Goal: Information Seeking & Learning: Compare options

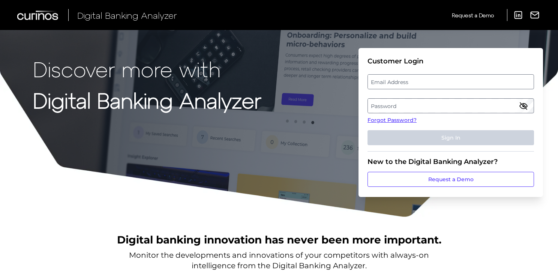
click at [430, 79] on label "Email Address" at bounding box center [450, 81] width 165 height 13
click at [430, 79] on input "email" at bounding box center [450, 81] width 166 height 15
type input "[PERSON_NAME][EMAIL_ADDRESS][PERSON_NAME][DOMAIN_NAME]"
click at [420, 106] on label "Password" at bounding box center [450, 105] width 165 height 13
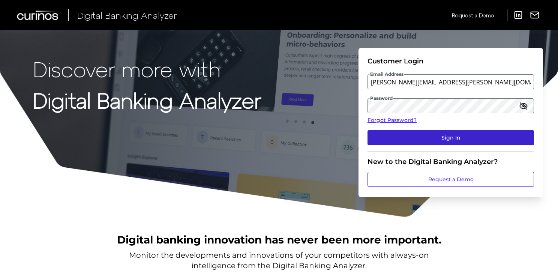
click at [415, 130] on button "Sign In" at bounding box center [450, 137] width 166 height 15
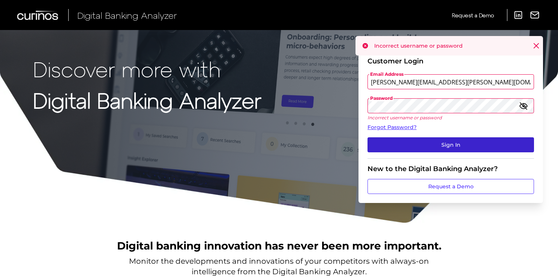
click at [415, 142] on button "Sign In" at bounding box center [450, 144] width 166 height 15
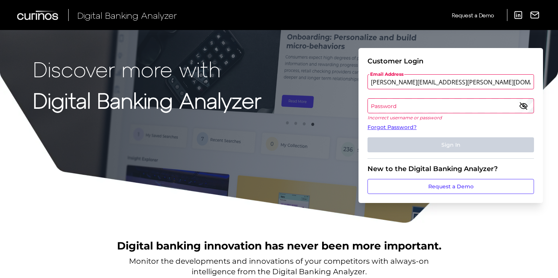
click at [409, 105] on label "Password" at bounding box center [450, 105] width 165 height 13
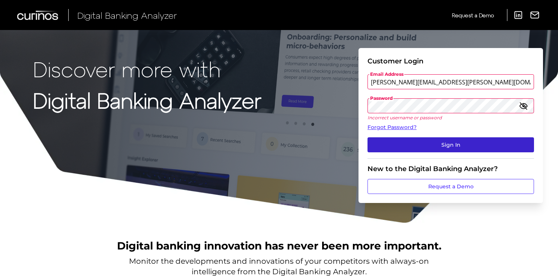
click at [483, 149] on button "Sign In" at bounding box center [450, 144] width 166 height 15
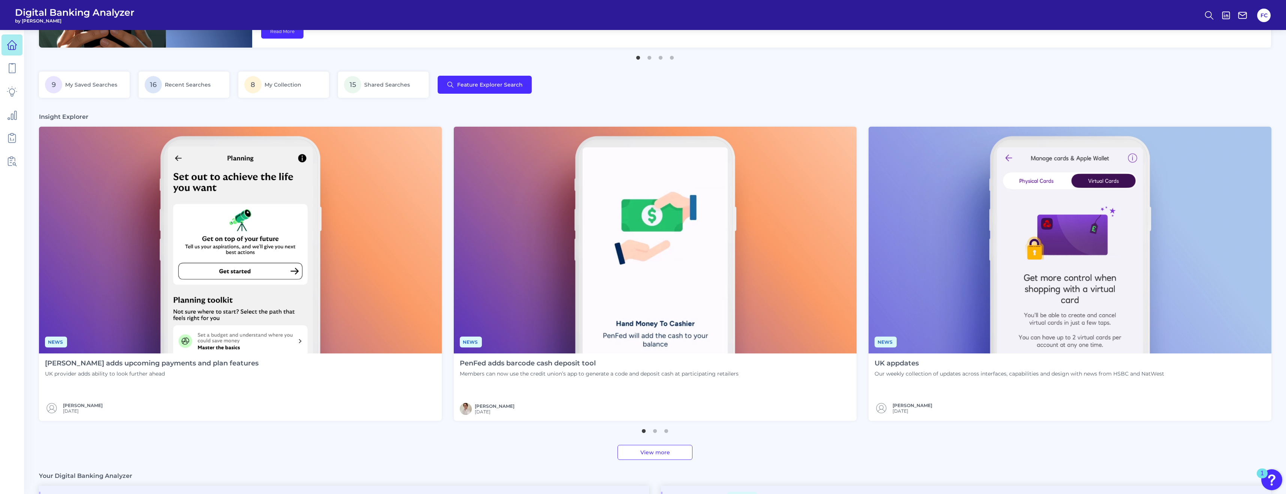
scroll to position [110, 0]
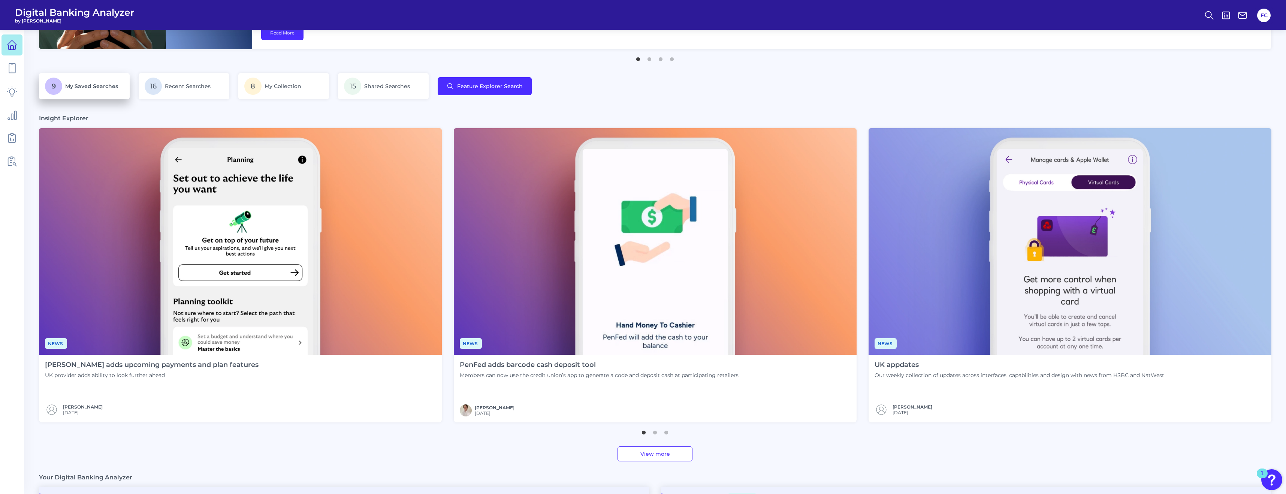
click at [108, 94] on p "9 My Saved Searches" at bounding box center [84, 86] width 79 height 17
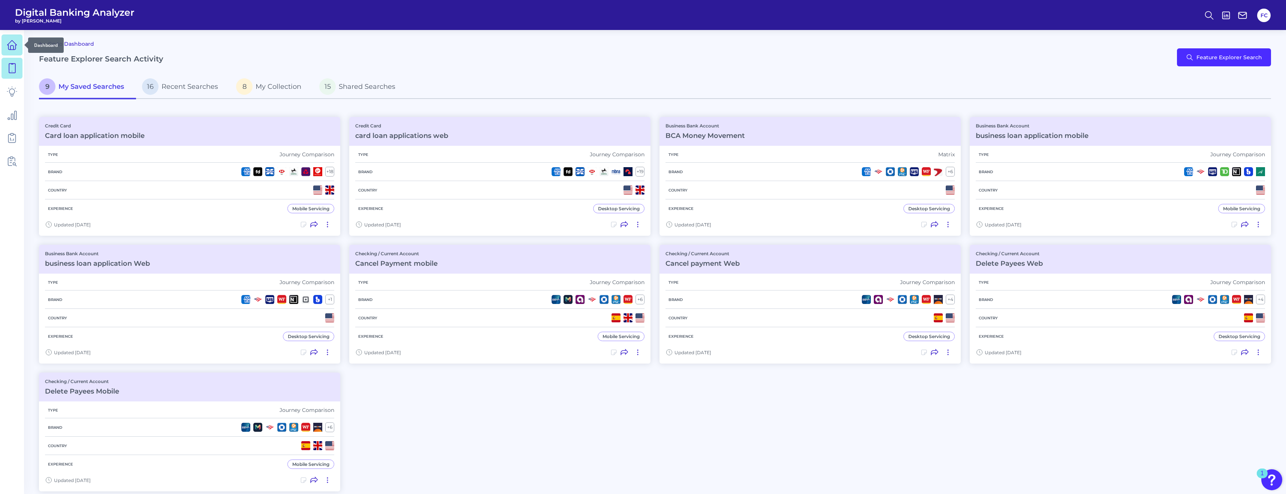
click at [10, 52] on link at bounding box center [11, 44] width 21 height 21
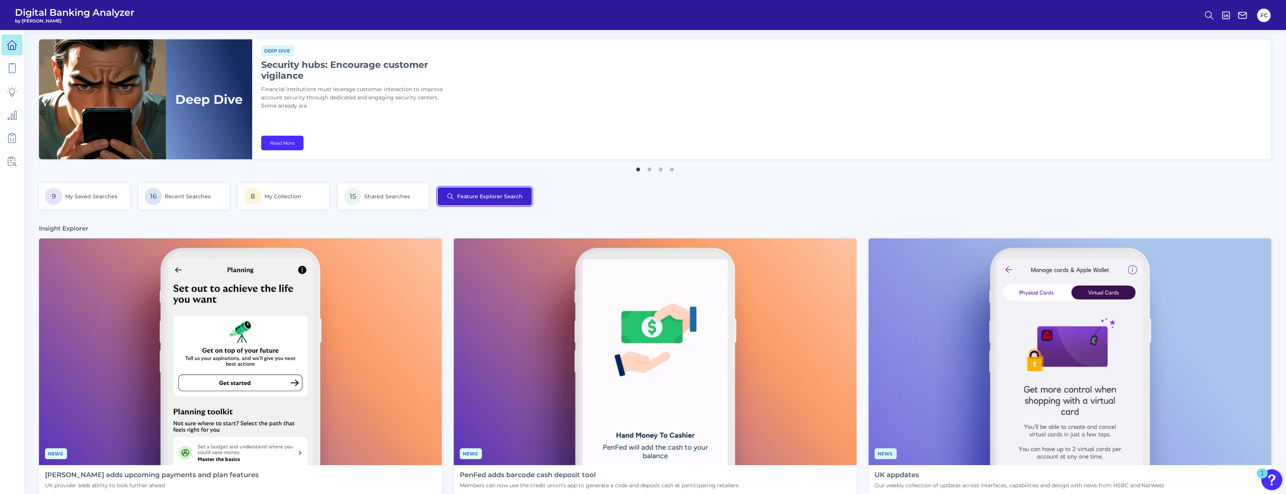
click at [513, 198] on button "Feature Explorer Search" at bounding box center [485, 196] width 94 height 18
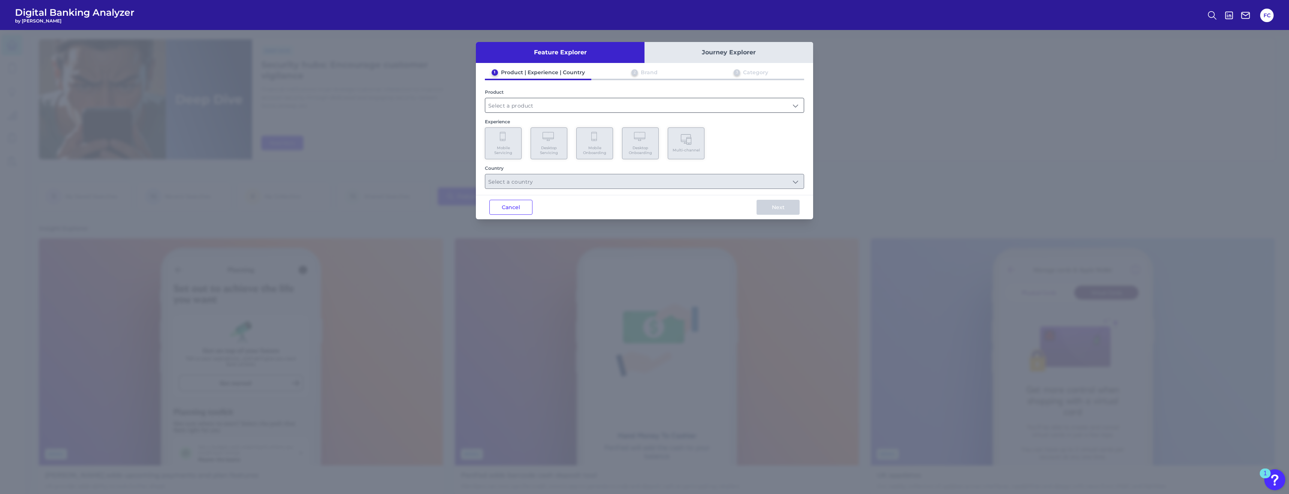
click at [557, 108] on input "text" at bounding box center [644, 105] width 319 height 14
click at [557, 92] on div "Product" at bounding box center [644, 92] width 319 height 6
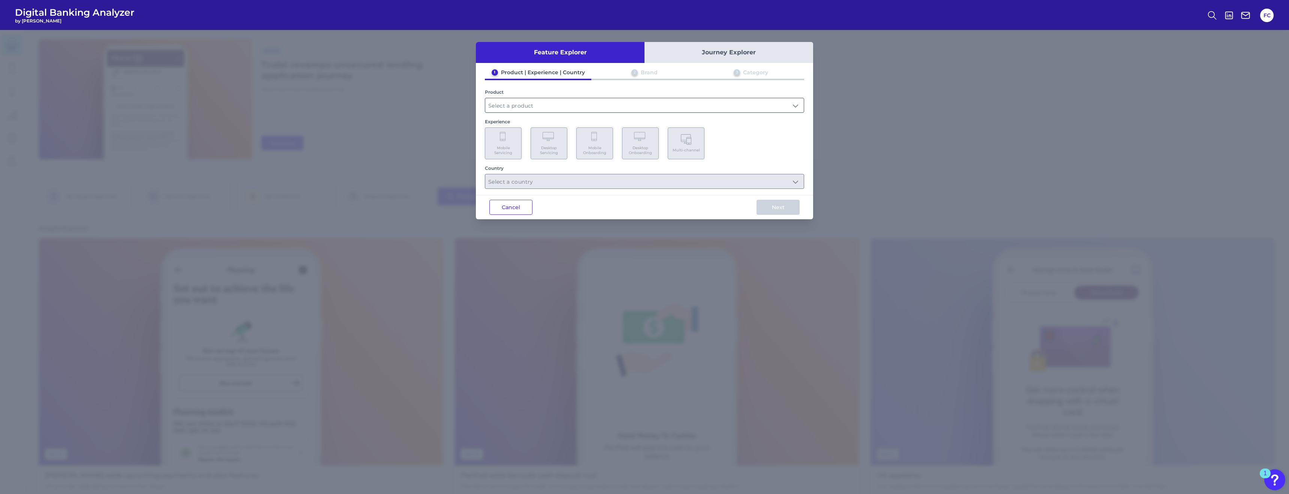
click at [557, 102] on input "text" at bounding box center [644, 105] width 319 height 14
click at [544, 127] on li "Business Bank Account" at bounding box center [644, 123] width 319 height 17
type input "Business Bank Account"
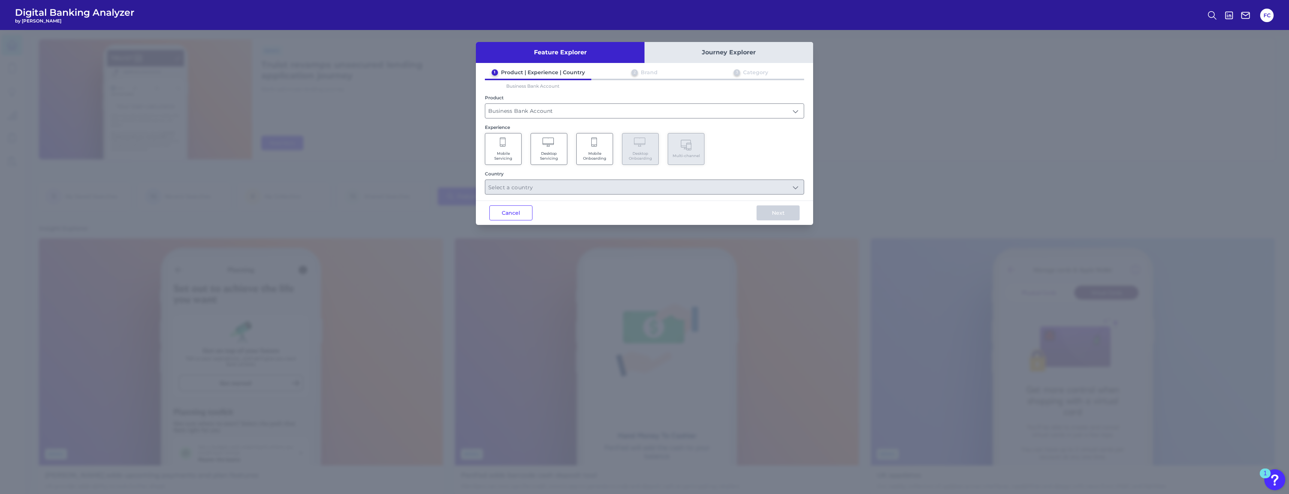
click at [548, 148] on Servicing "Desktop Servicing" at bounding box center [549, 149] width 37 height 32
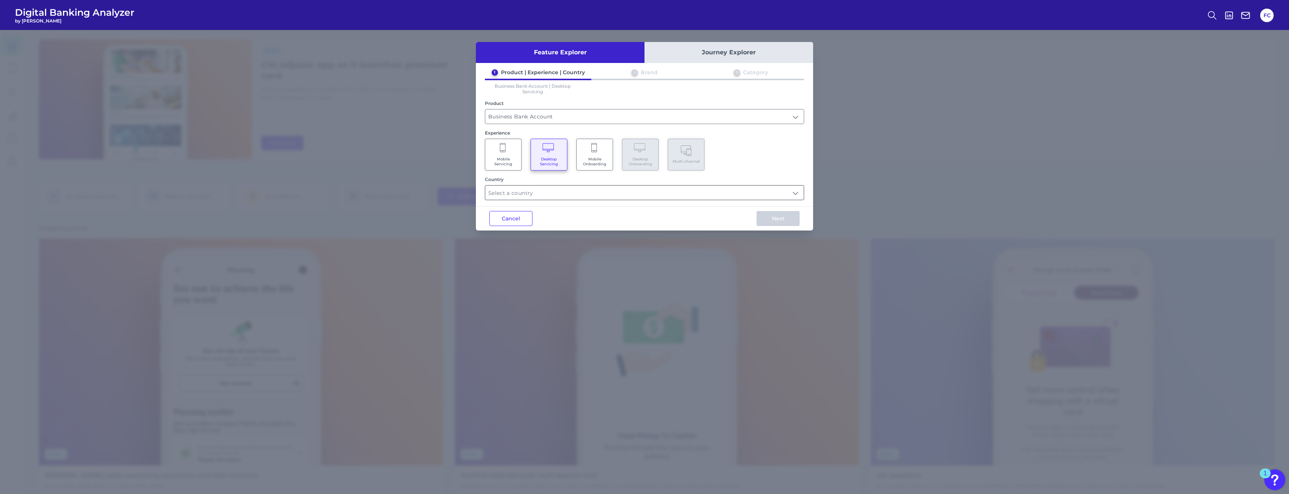
click at [557, 189] on input "text" at bounding box center [644, 193] width 319 height 14
click at [557, 206] on li "Select all Countries" at bounding box center [644, 210] width 319 height 17
type input "Select all Countries"
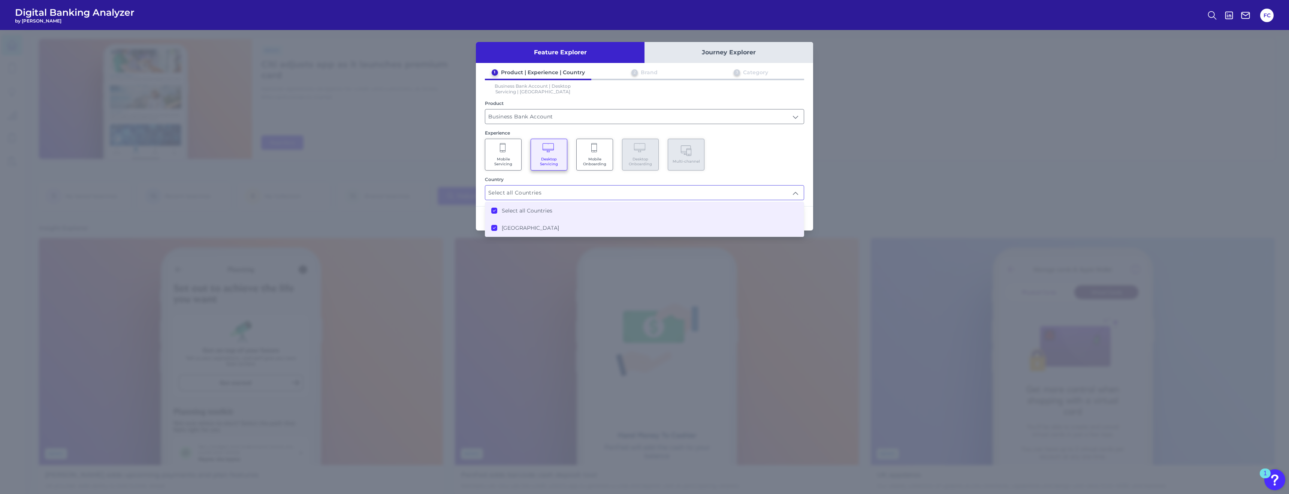
click at [557, 164] on div "Mobile Servicing Desktop Servicing Mobile Onboarding Desktop Onboarding Multi-c…" at bounding box center [644, 155] width 319 height 32
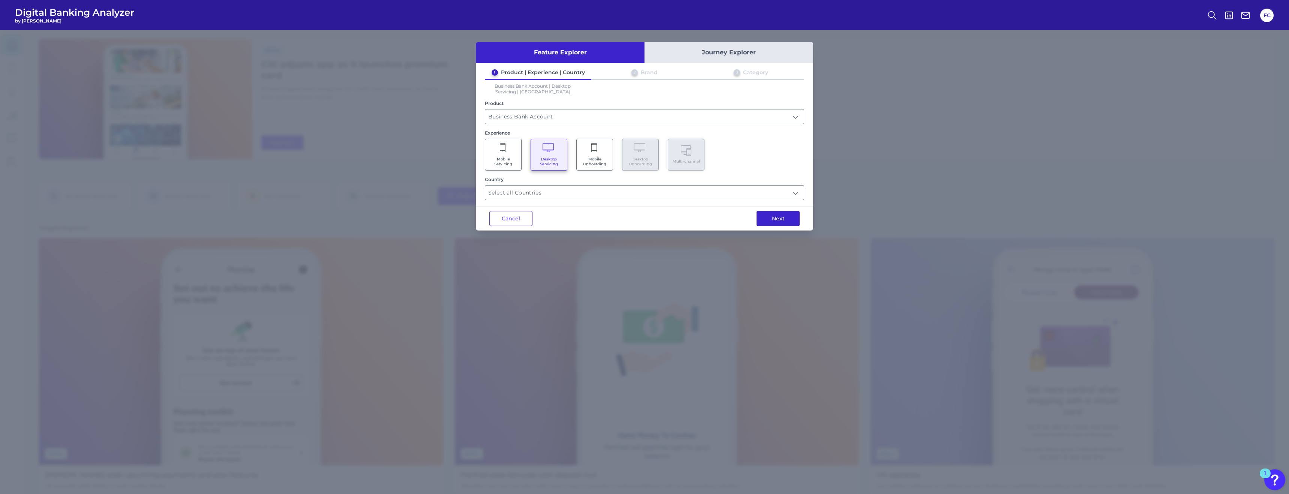
click at [557, 223] on button "Next" at bounding box center [778, 218] width 43 height 15
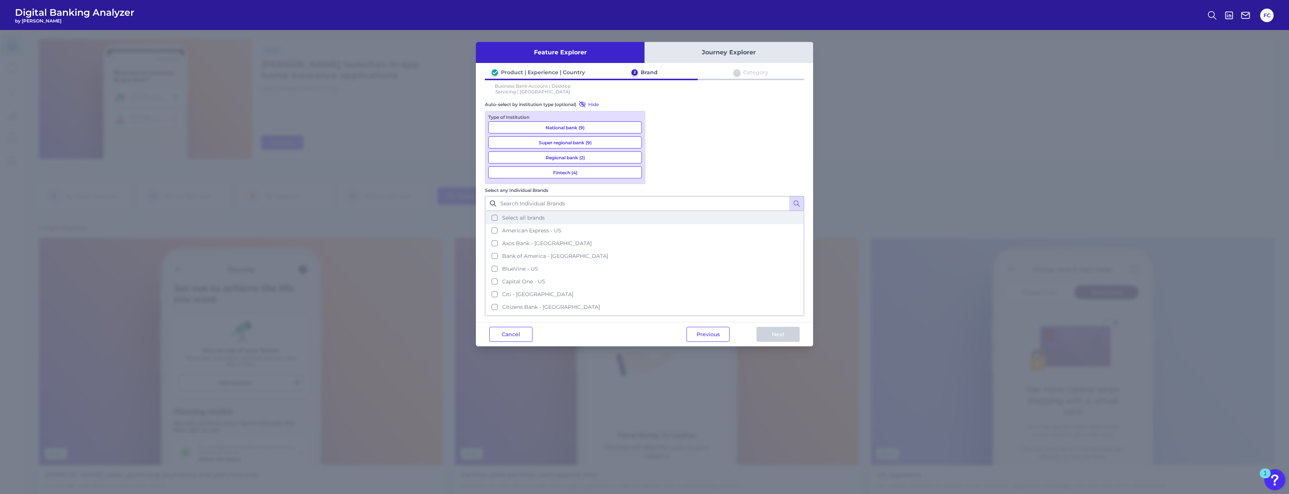
click at [545, 214] on span "Select all brands" at bounding box center [523, 217] width 43 height 7
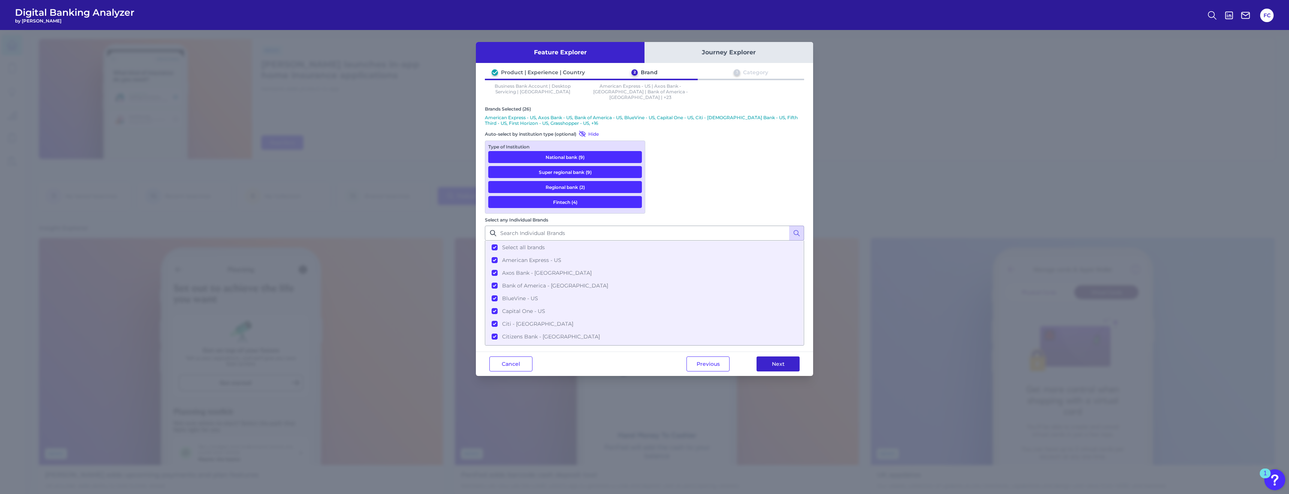
click at [557, 277] on button "Next" at bounding box center [778, 363] width 43 height 15
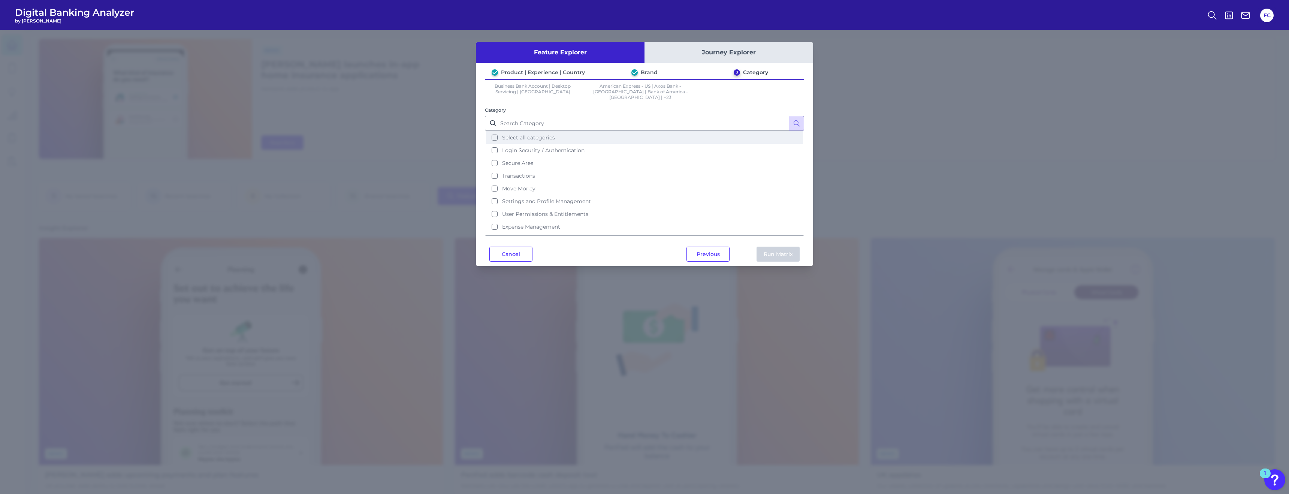
click at [557, 131] on button "Select all categories" at bounding box center [645, 137] width 318 height 13
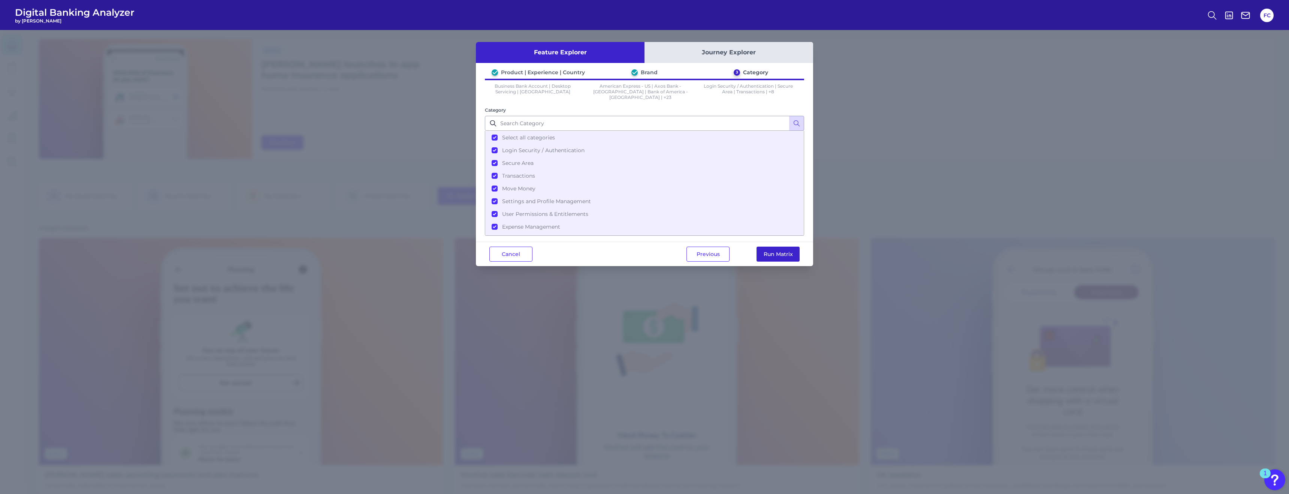
click at [557, 249] on button "Run Matrix" at bounding box center [778, 254] width 43 height 15
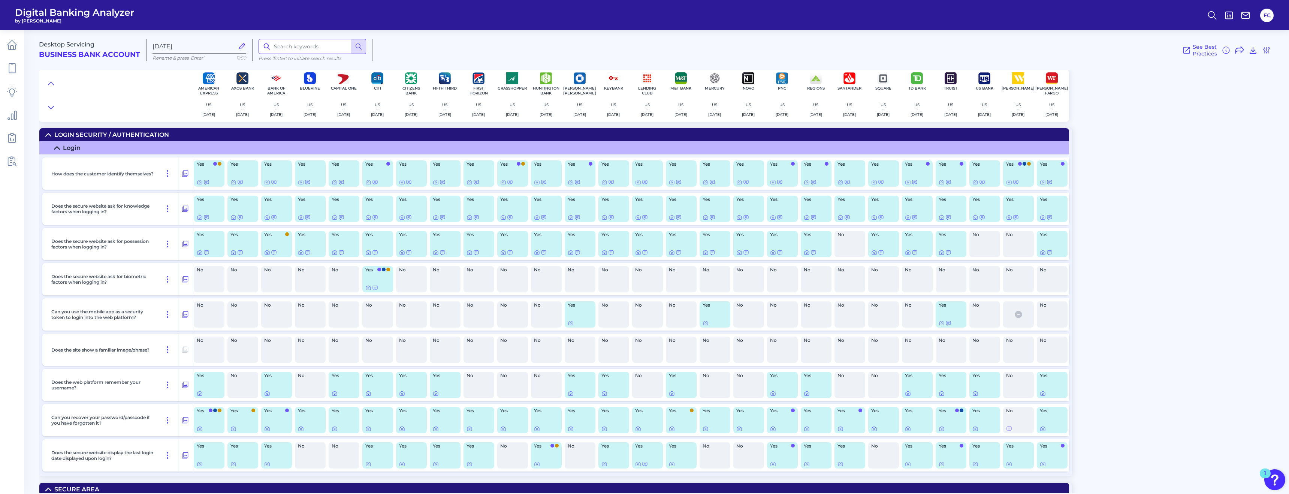
drag, startPoint x: 163, startPoint y: 4, endPoint x: 277, endPoint y: 46, distance: 121.2
click at [277, 46] on input at bounding box center [313, 46] width 108 height 15
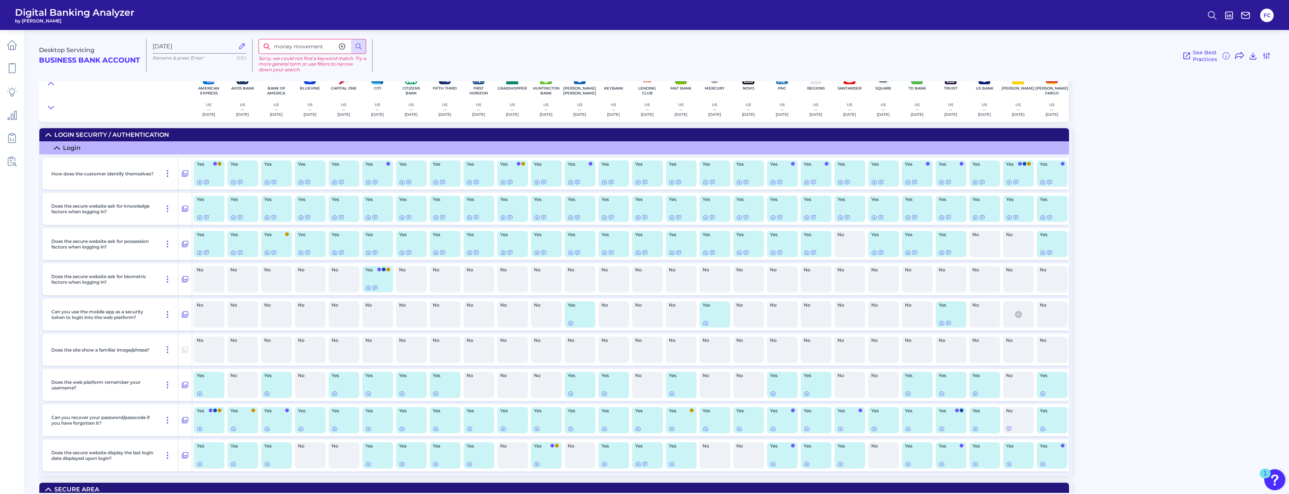
drag, startPoint x: 327, startPoint y: 48, endPoint x: 292, endPoint y: 48, distance: 34.9
click at [292, 48] on input "money movement" at bounding box center [313, 46] width 108 height 15
type input "money"
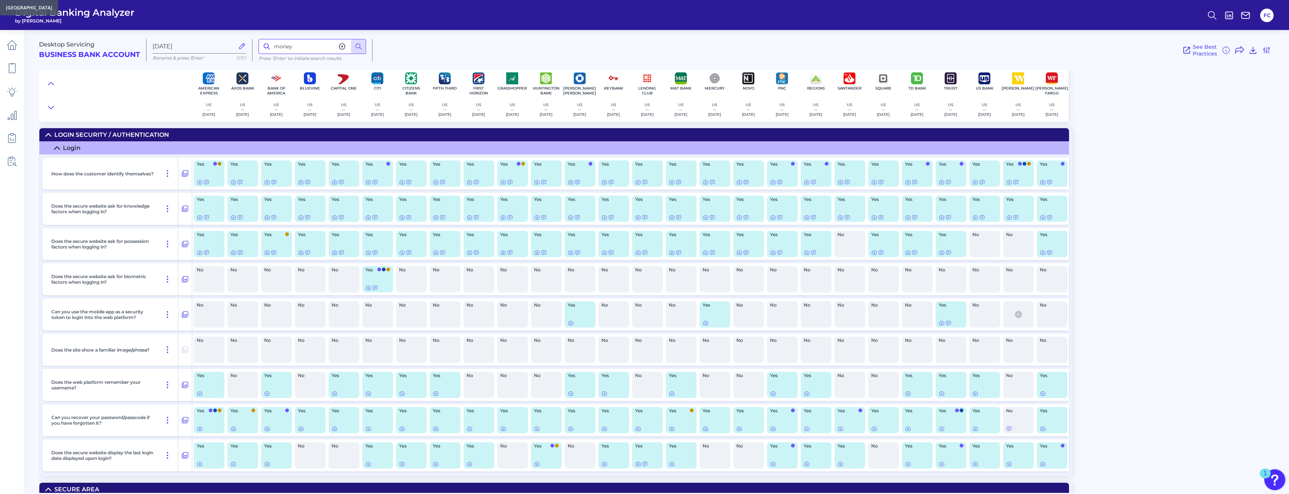
scroll to position [3674, 0]
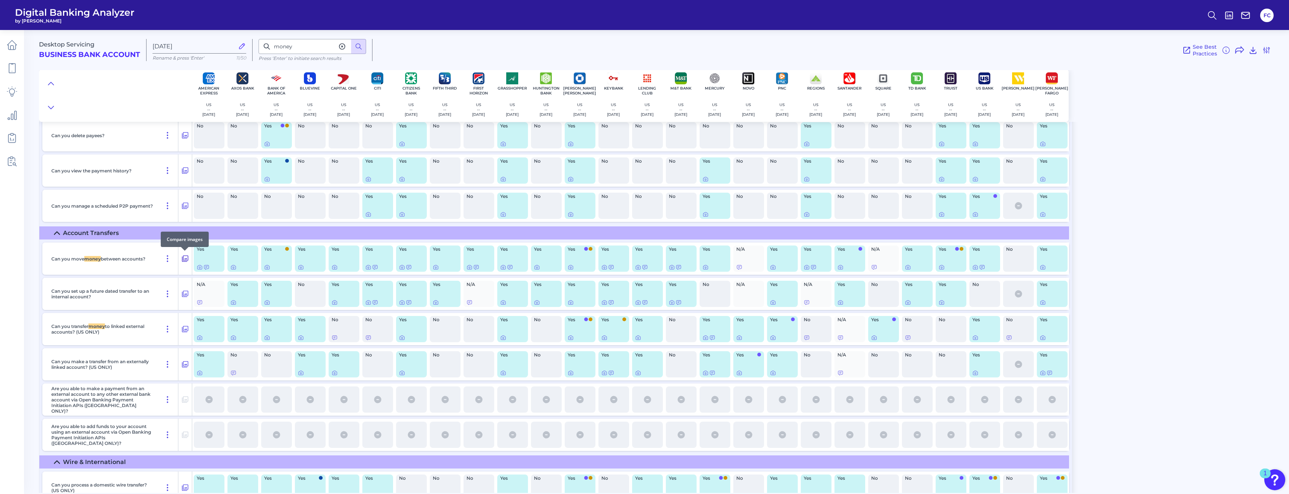
click at [184, 259] on icon at bounding box center [185, 259] width 6 height 6
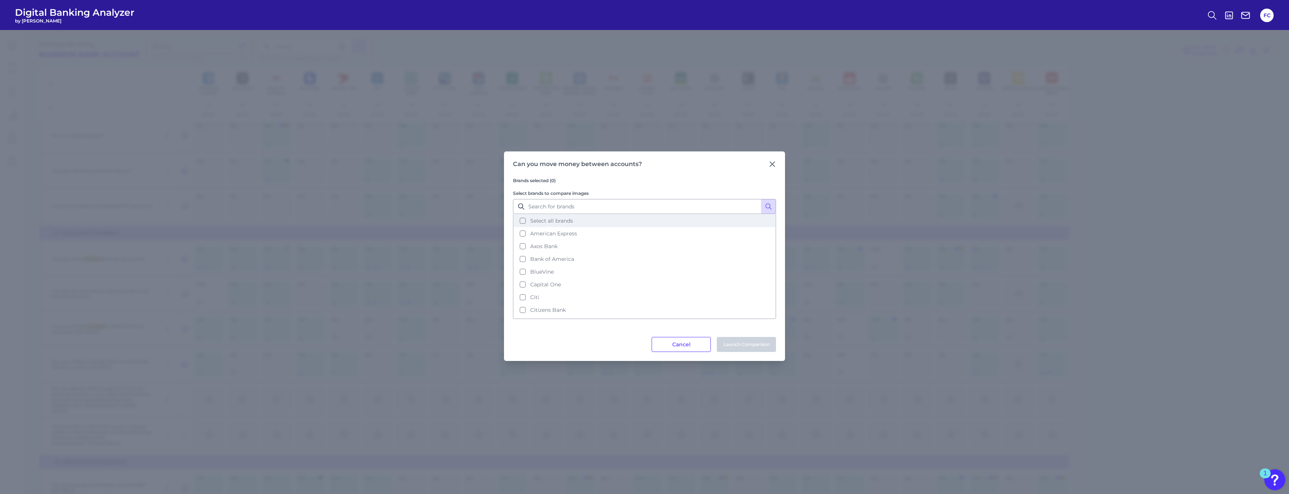
click at [557, 218] on button "Select all brands" at bounding box center [645, 220] width 262 height 13
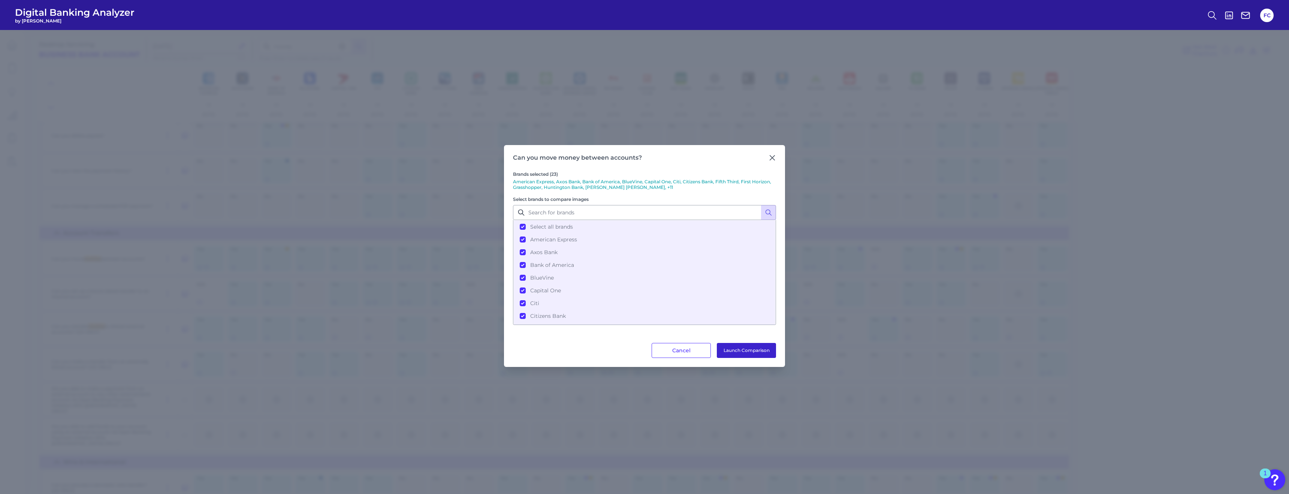
click at [557, 277] on button "Launch Comparison" at bounding box center [746, 350] width 59 height 15
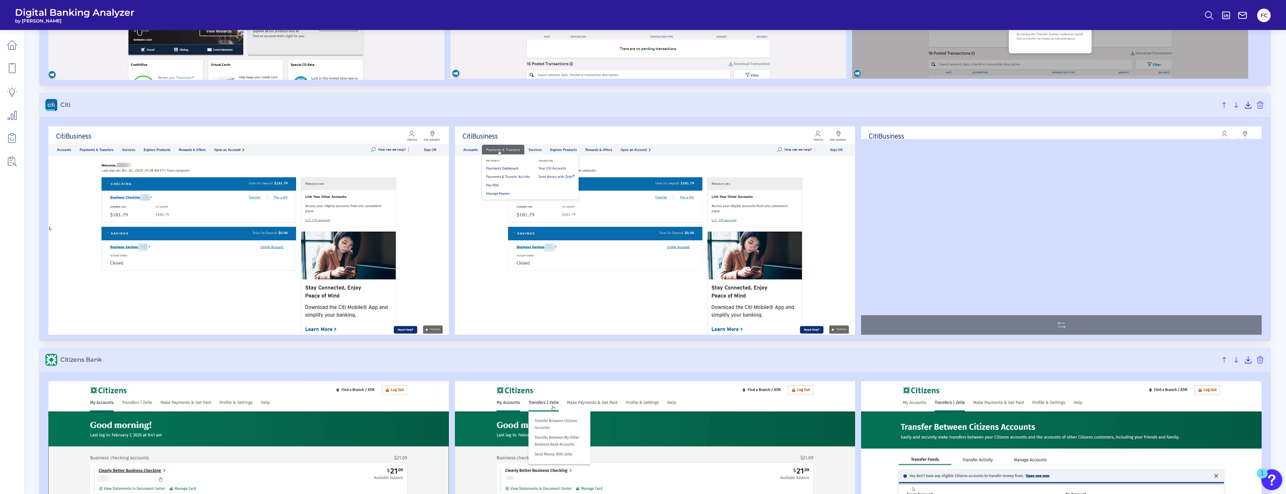
scroll to position [1153, 0]
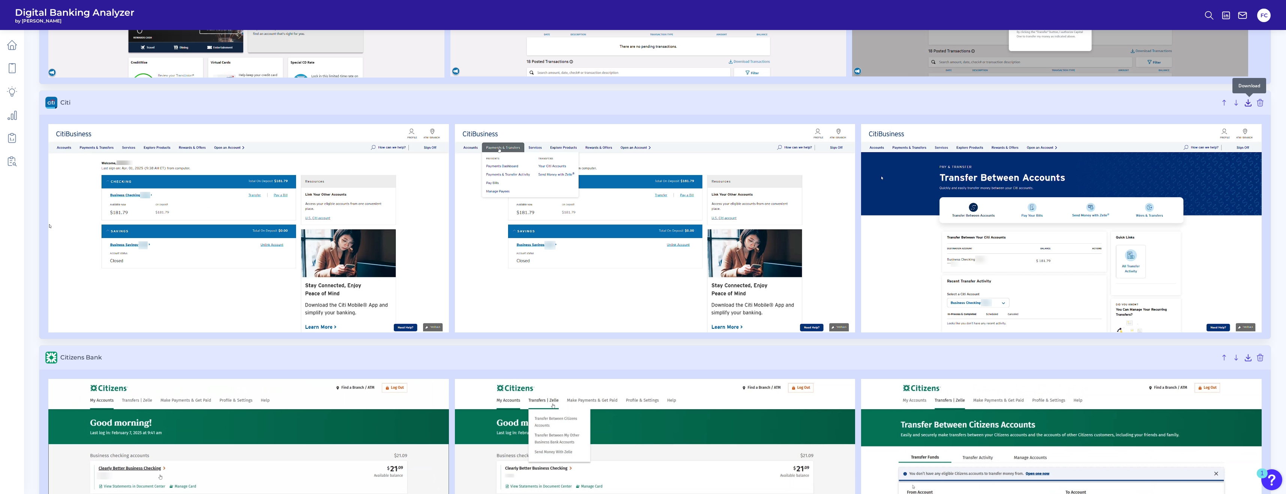
click at [560, 105] on icon at bounding box center [1248, 103] width 6 height 6
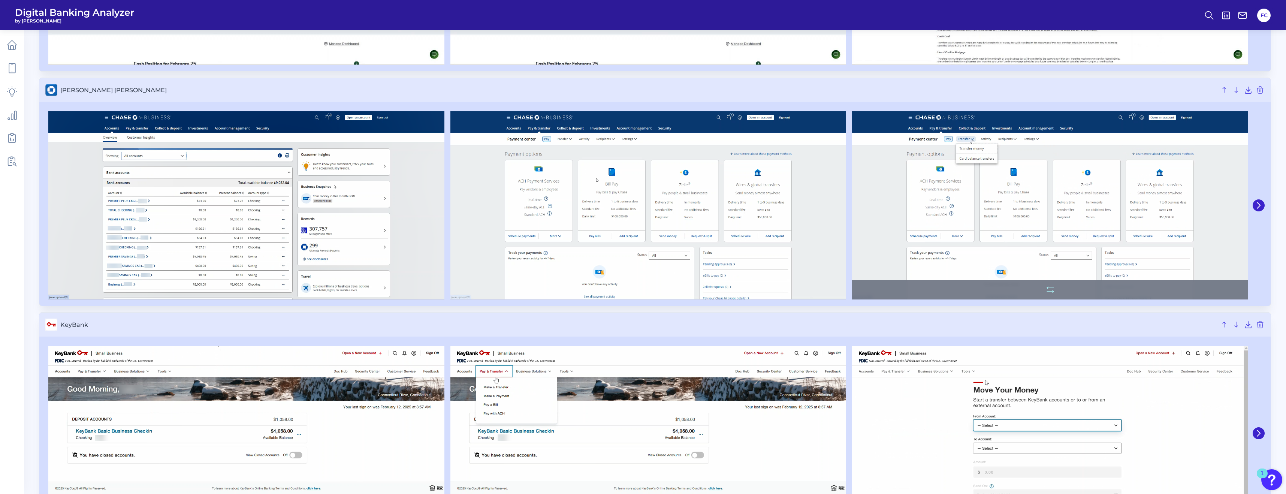
scroll to position [2610, 0]
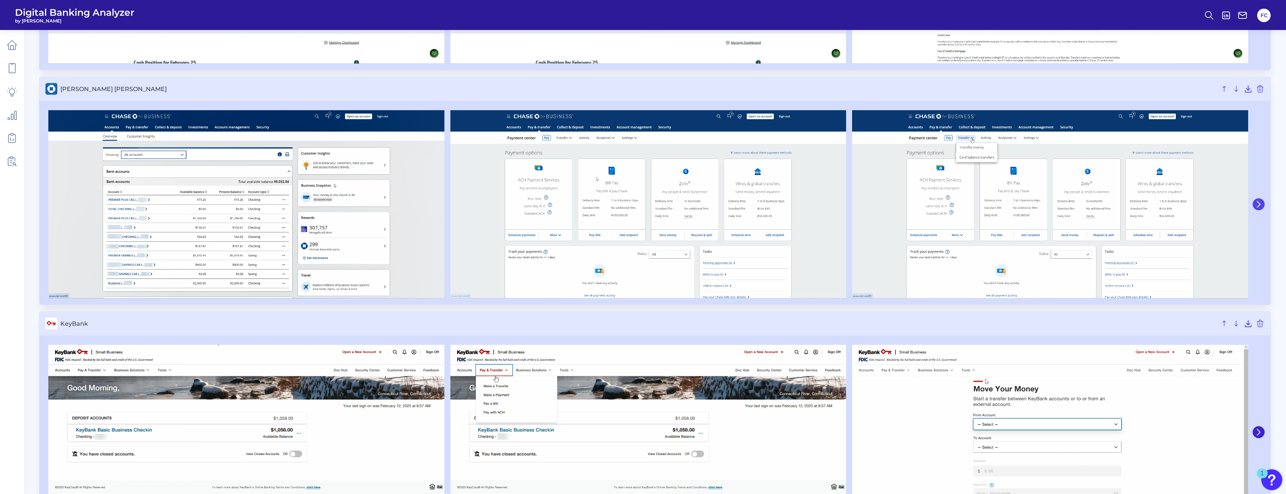
click at [560, 204] on icon at bounding box center [1258, 204] width 7 height 7
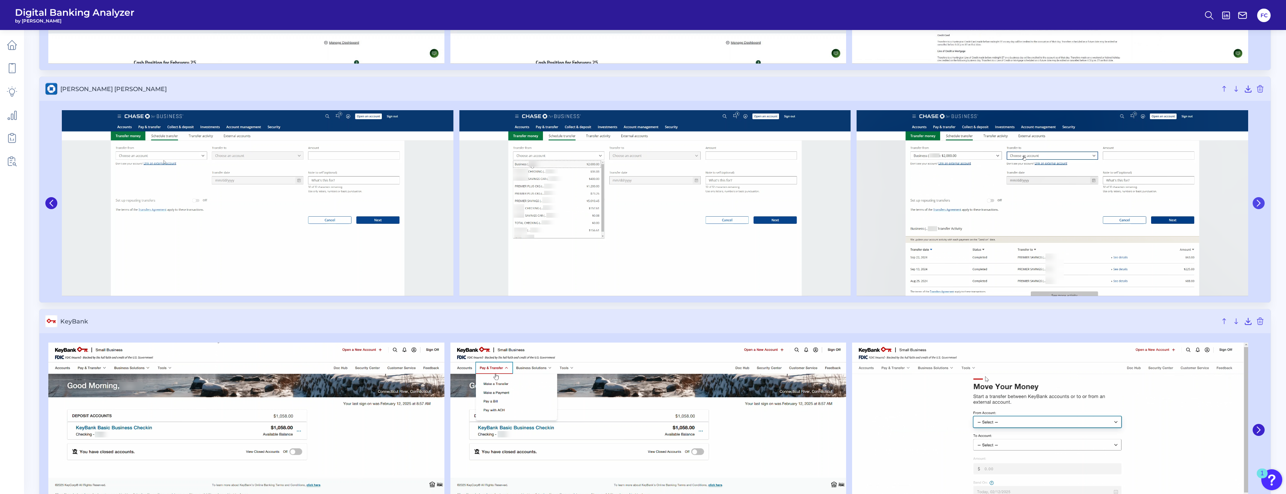
click at [560, 204] on icon at bounding box center [1258, 203] width 7 height 7
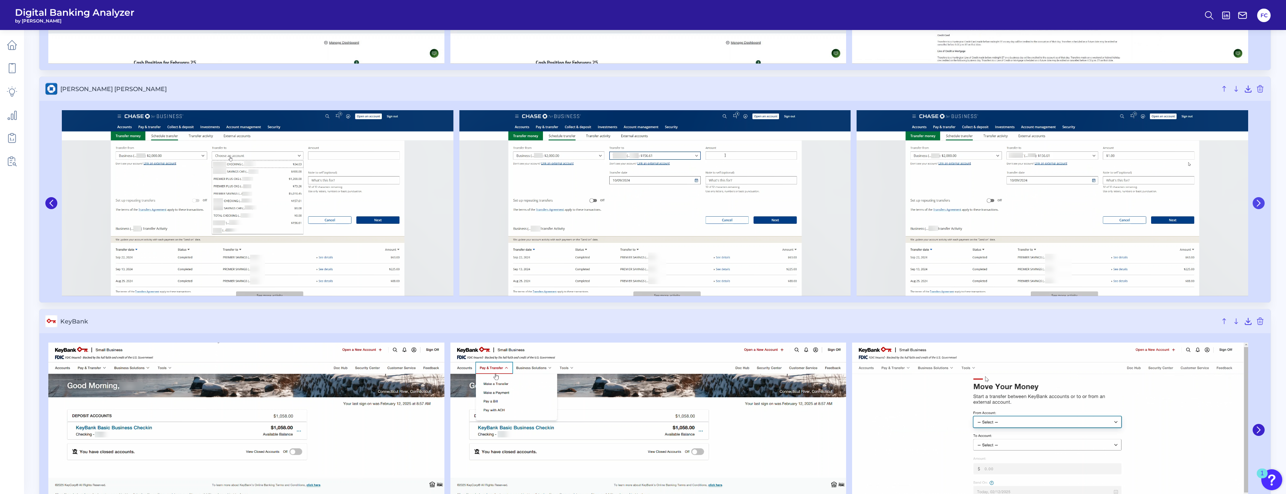
click at [560, 204] on icon at bounding box center [1258, 203] width 7 height 7
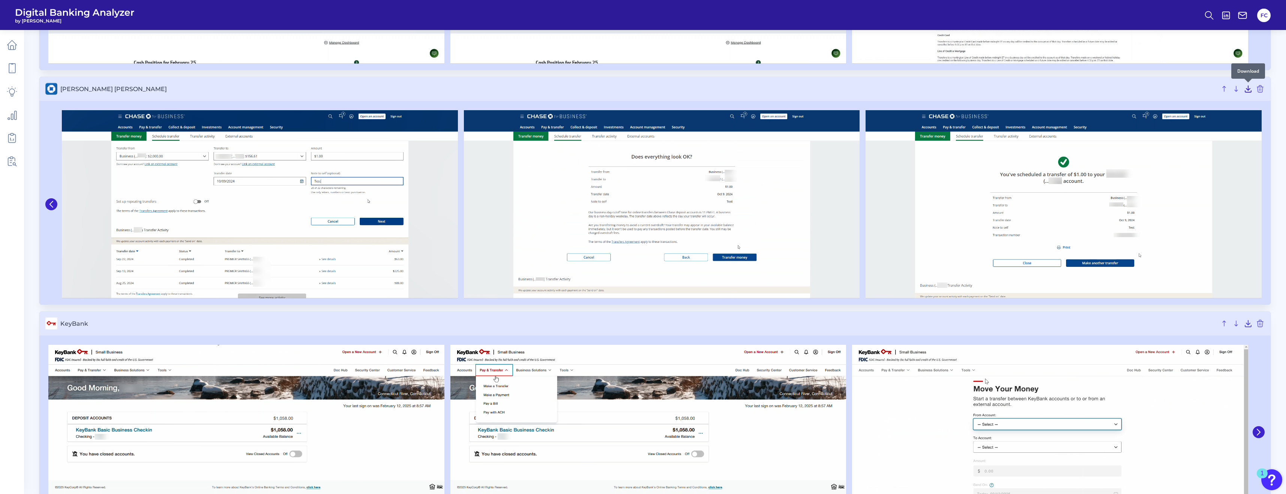
click at [560, 89] on icon at bounding box center [1248, 88] width 9 height 9
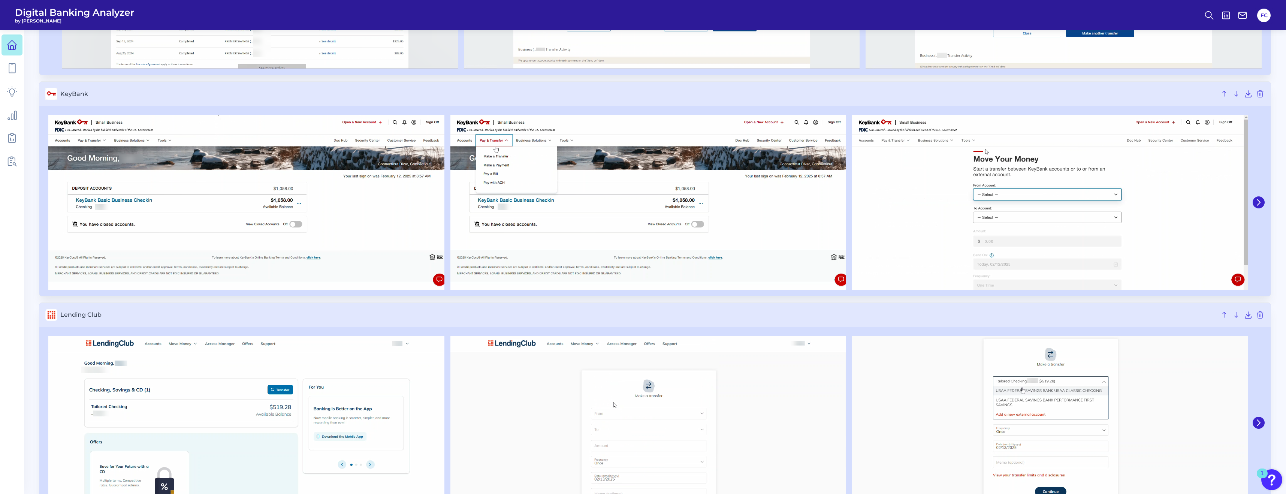
scroll to position [2846, 0]
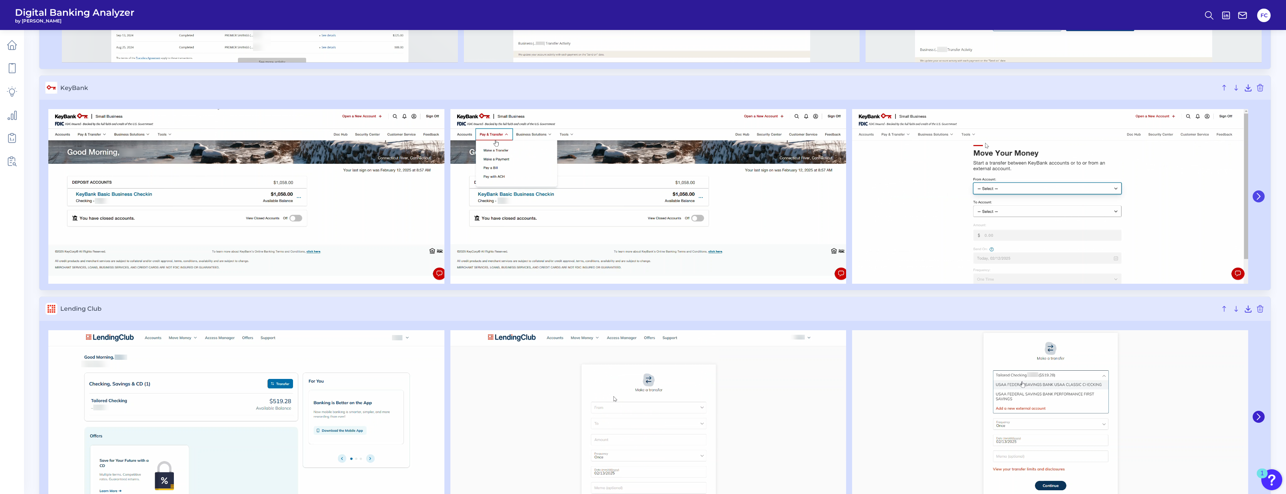
click at [560, 196] on icon at bounding box center [1258, 196] width 7 height 7
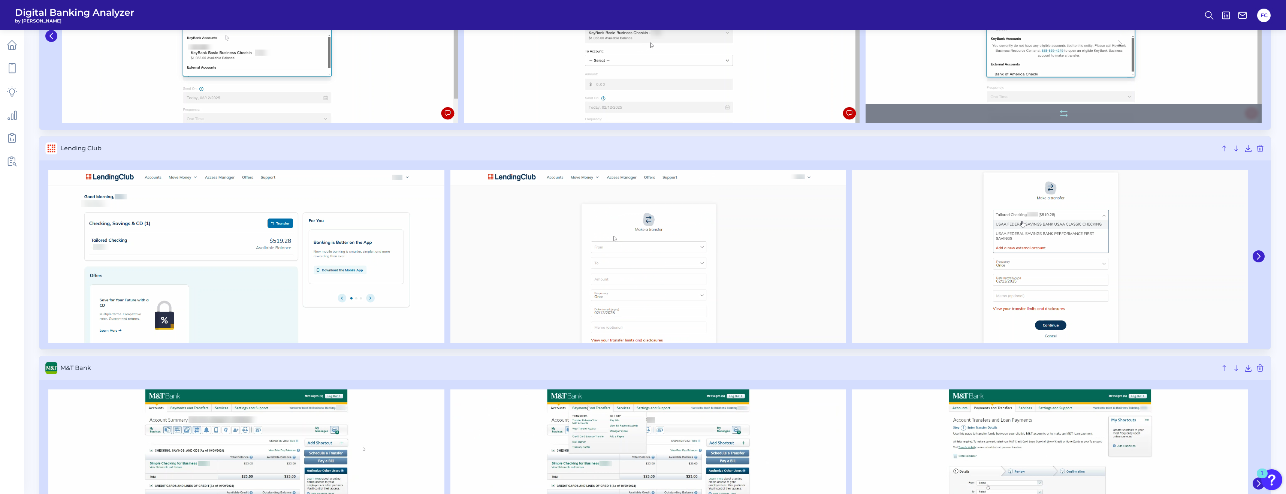
scroll to position [3073, 0]
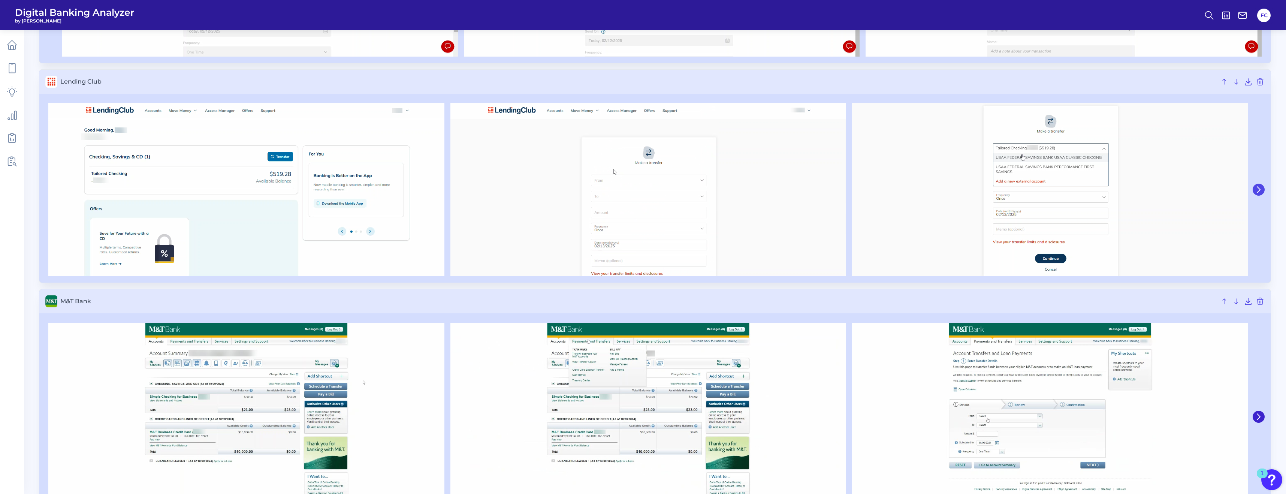
click at [560, 193] on button at bounding box center [1259, 190] width 12 height 12
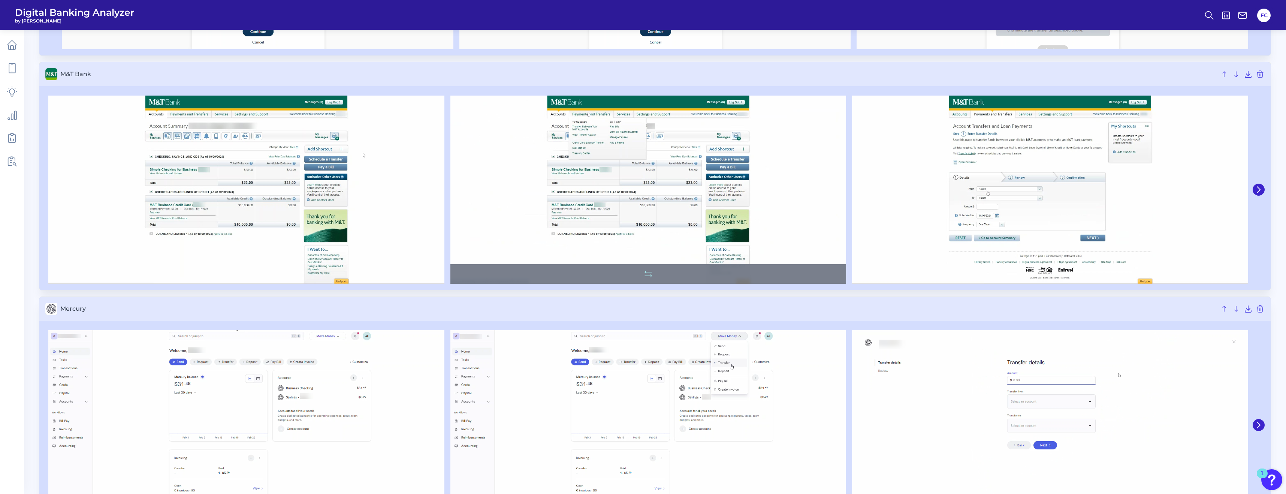
scroll to position [3299, 0]
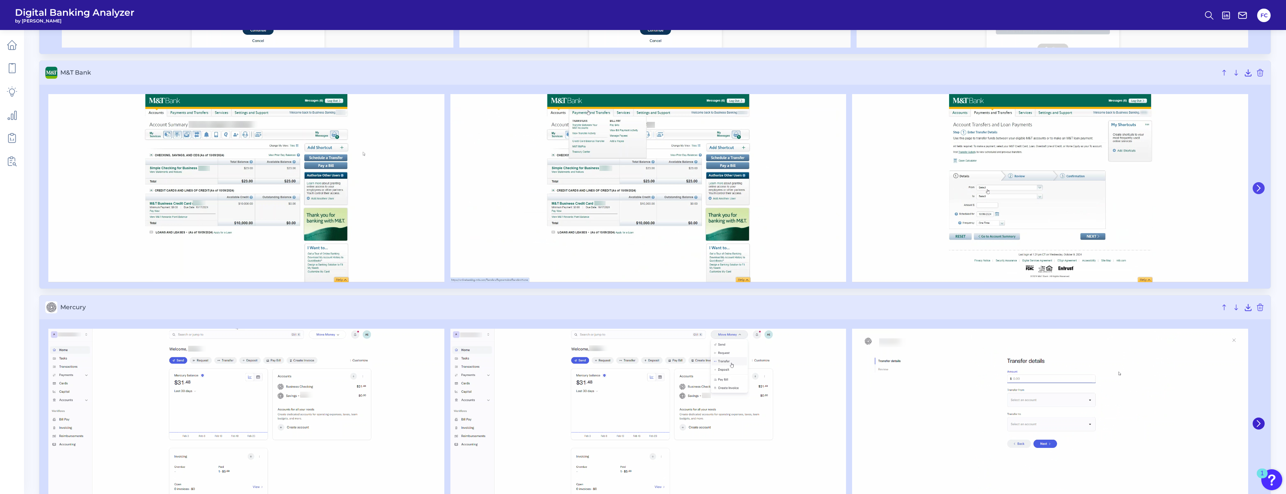
click at [560, 188] on icon at bounding box center [1258, 188] width 7 height 7
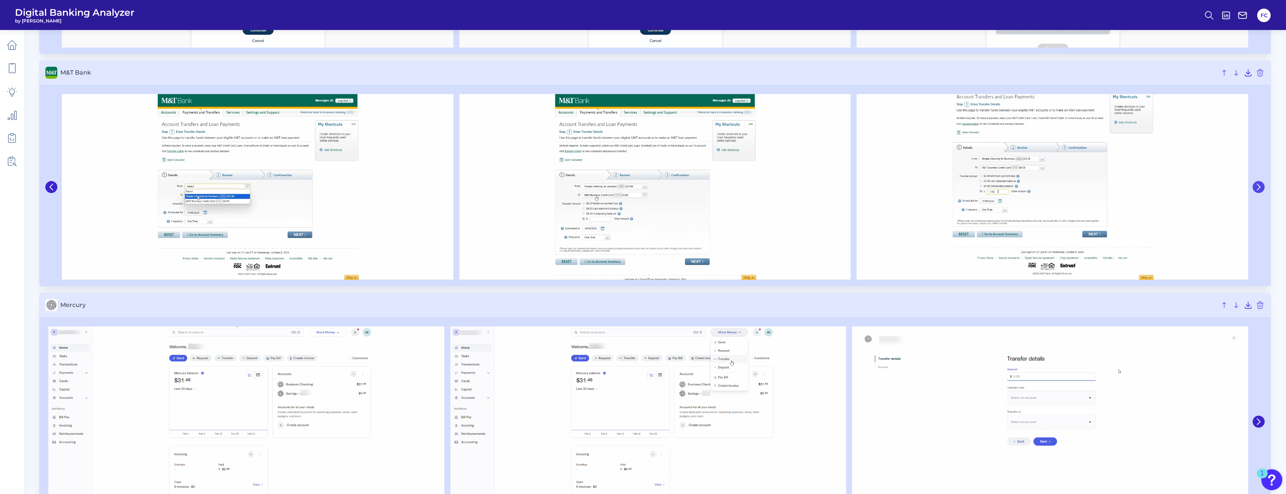
click at [560, 188] on icon at bounding box center [1258, 187] width 7 height 7
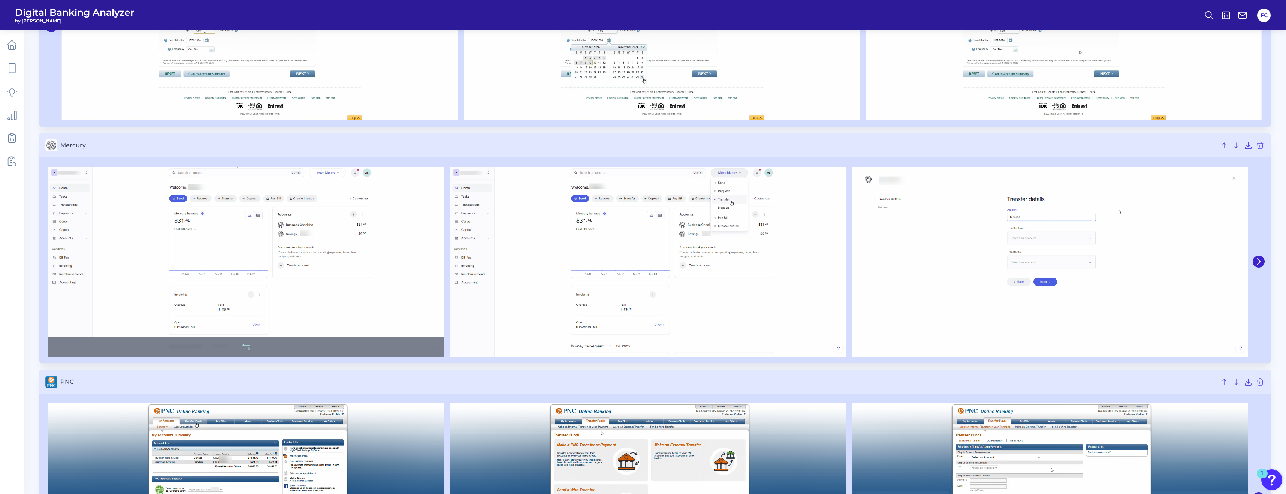
scroll to position [3463, 0]
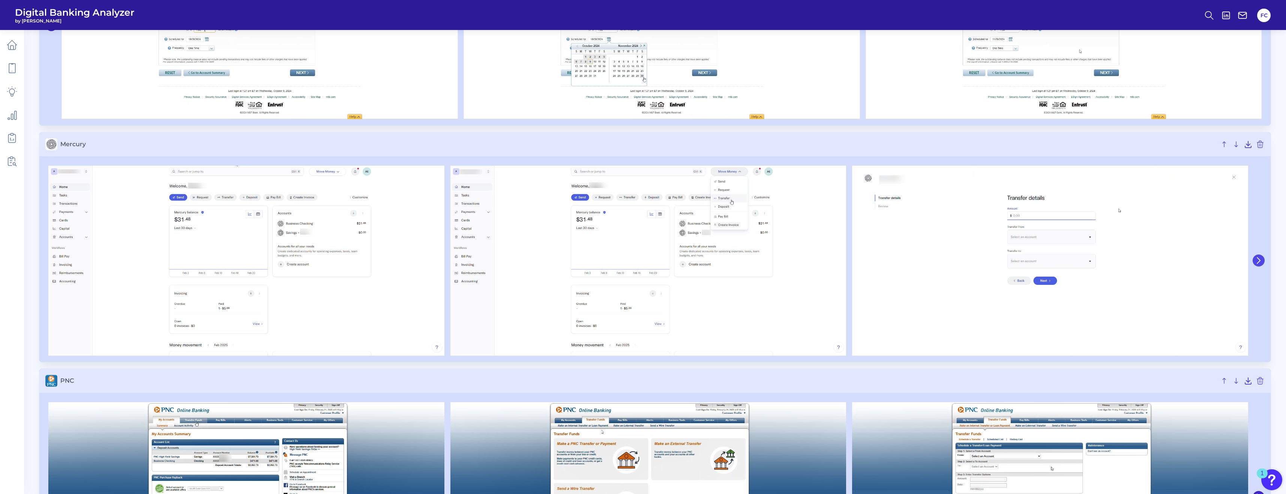
click at [560, 260] on icon at bounding box center [1258, 260] width 7 height 7
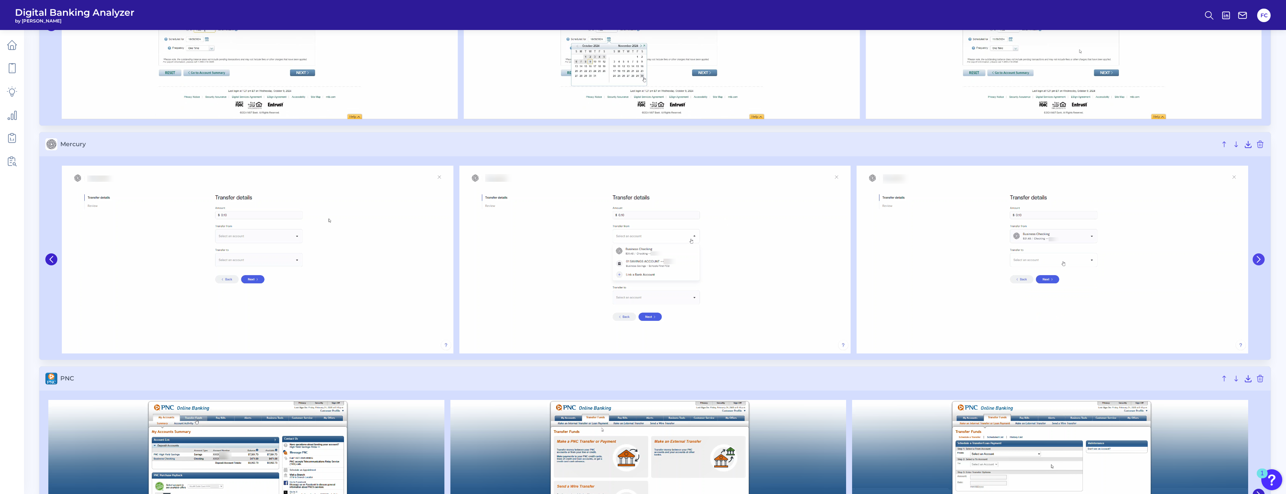
click at [560, 260] on icon at bounding box center [1258, 259] width 3 height 6
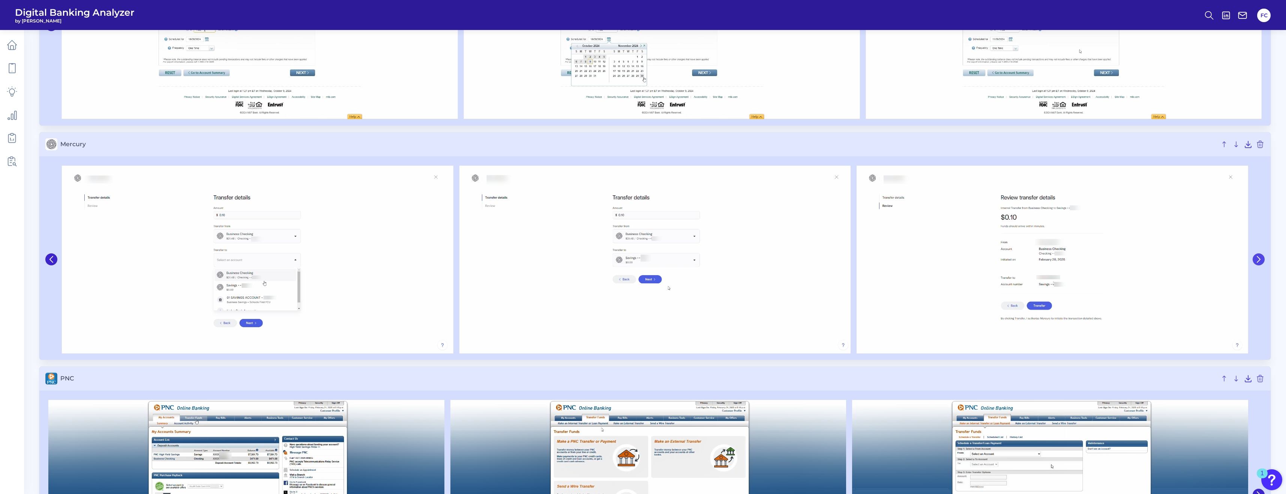
click at [560, 260] on icon at bounding box center [1258, 259] width 3 height 6
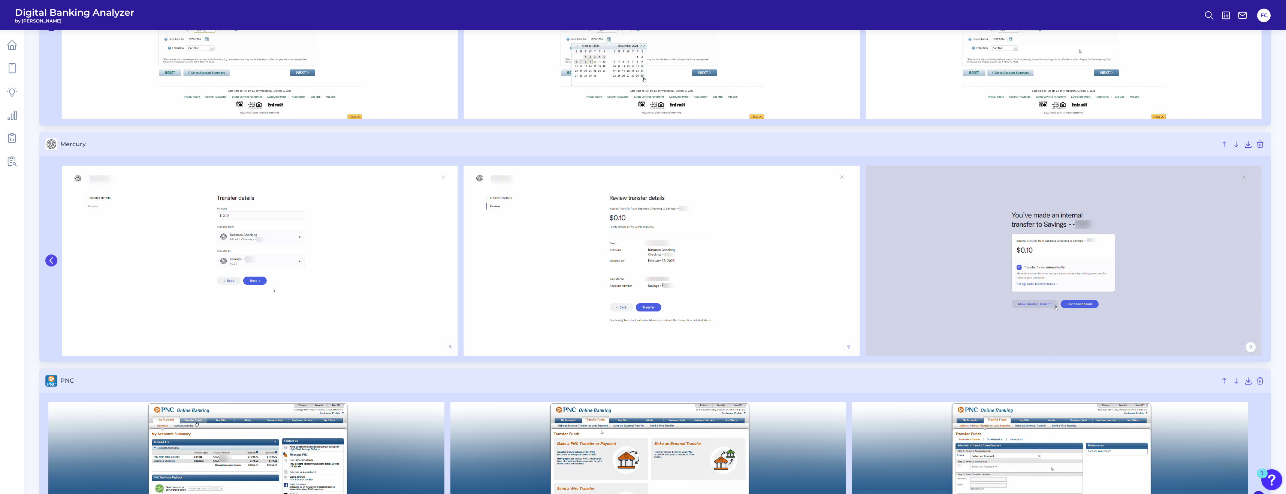
click at [50, 260] on icon at bounding box center [51, 260] width 3 height 6
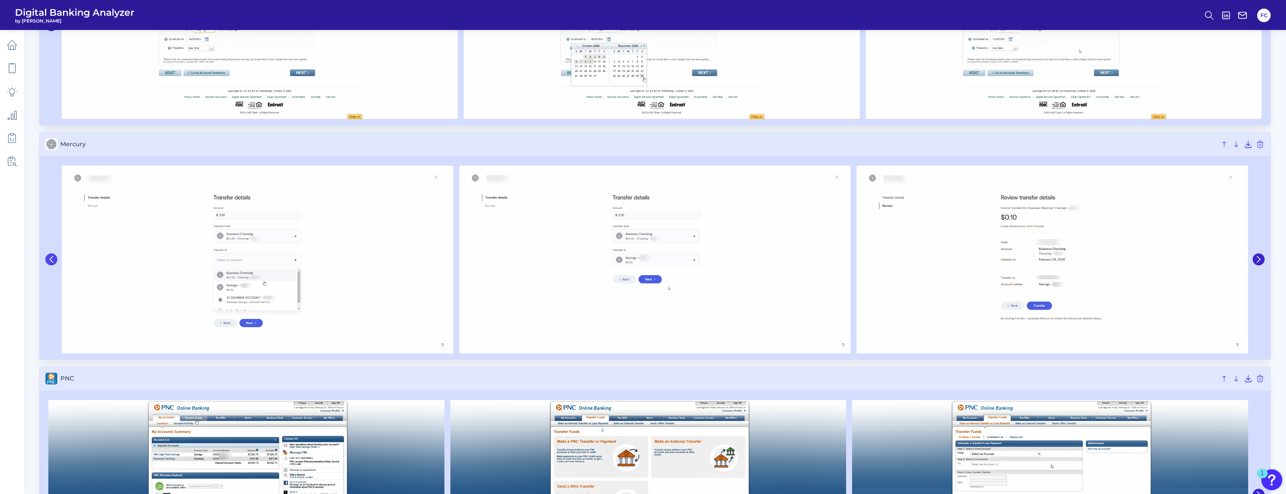
click at [50, 260] on icon at bounding box center [51, 259] width 7 height 7
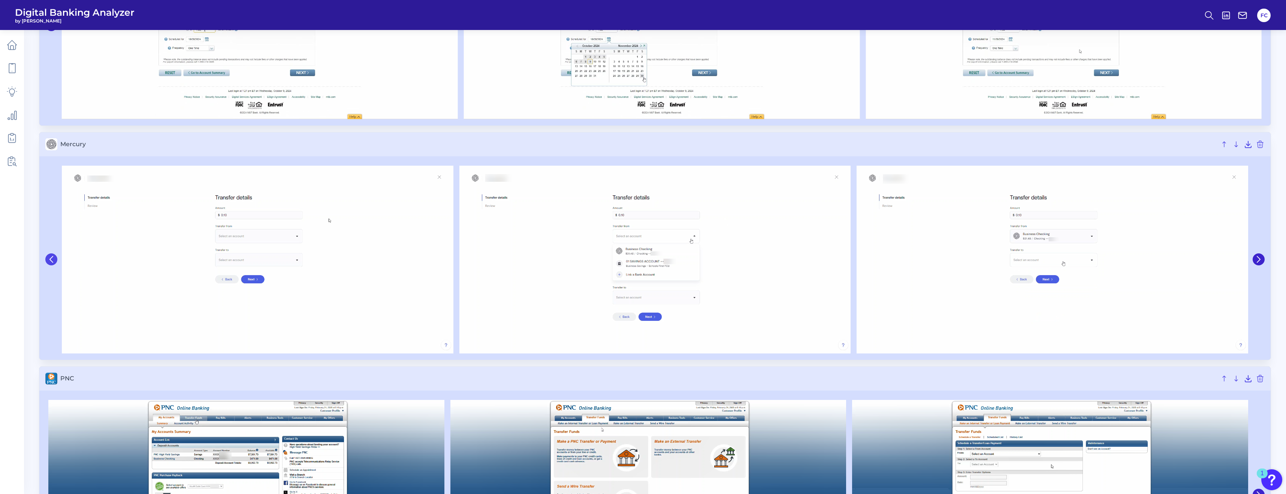
click at [50, 260] on icon at bounding box center [51, 259] width 7 height 7
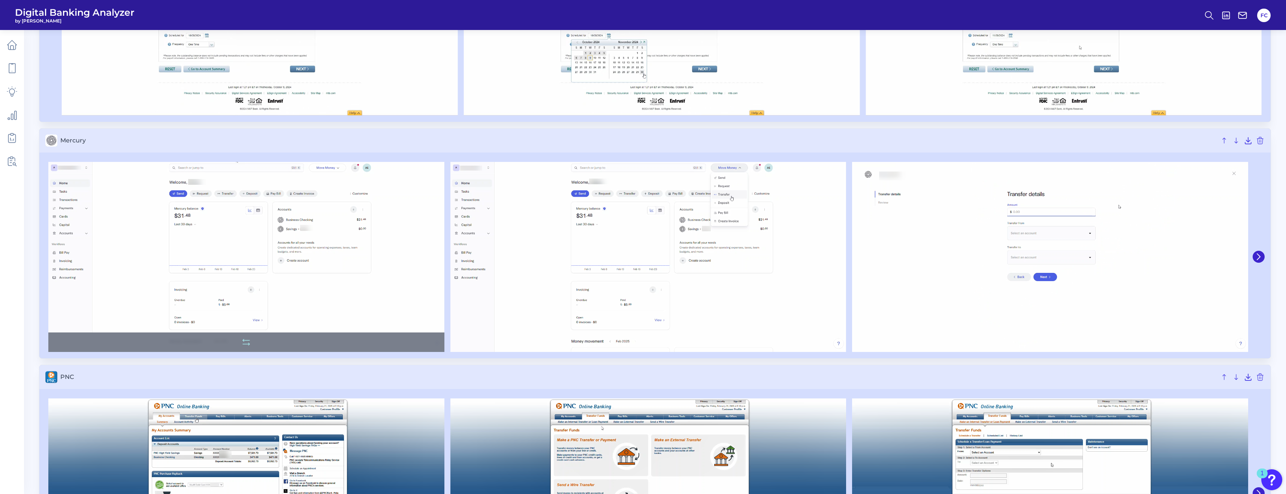
scroll to position [3467, 0]
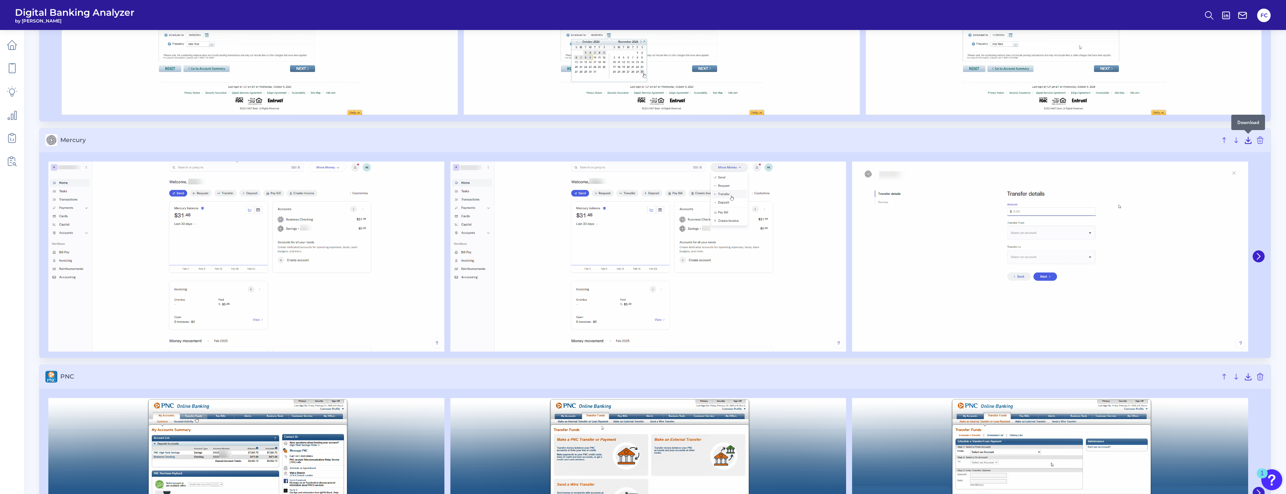
click at [560, 142] on icon at bounding box center [1248, 140] width 9 height 9
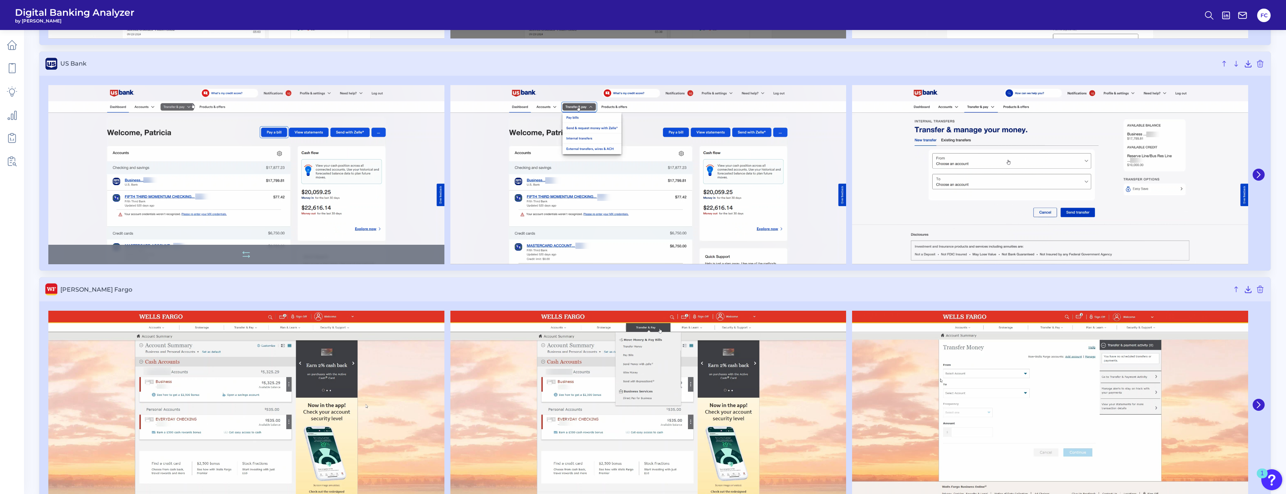
scroll to position [5019, 0]
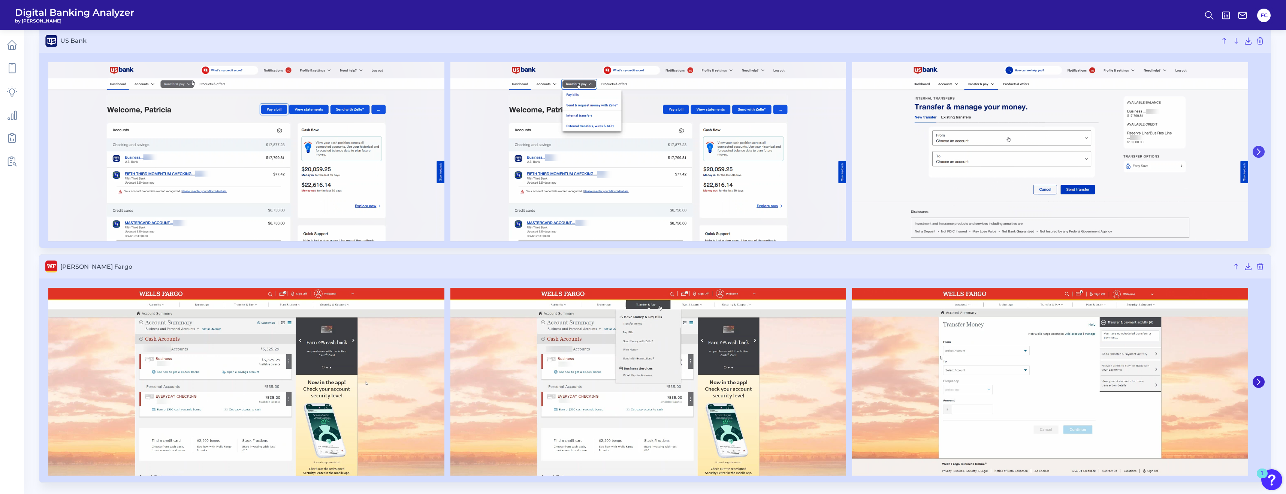
click at [560, 150] on icon at bounding box center [1258, 151] width 7 height 7
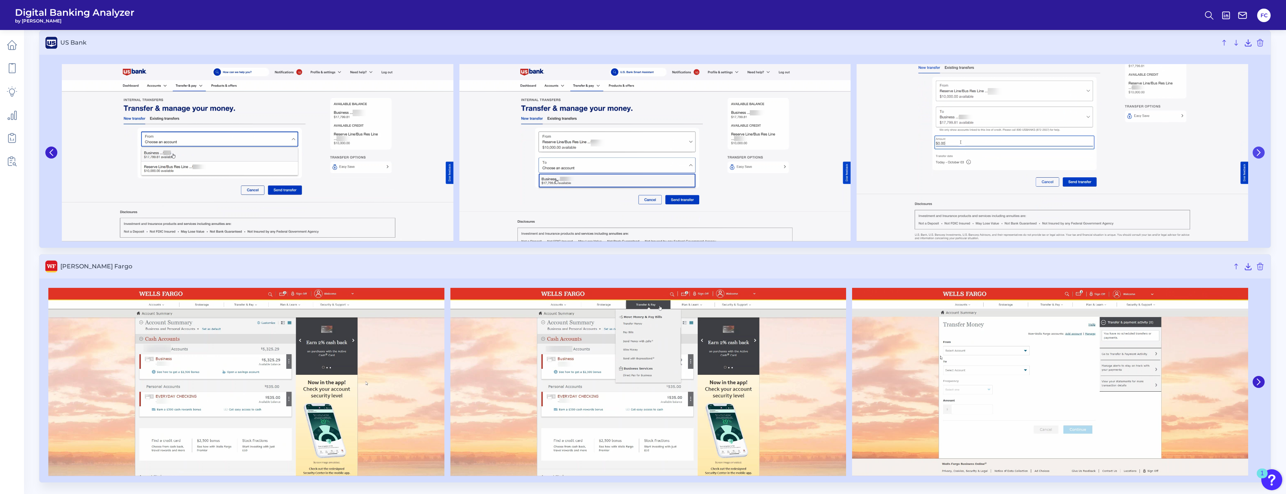
click at [560, 150] on icon at bounding box center [1258, 152] width 7 height 7
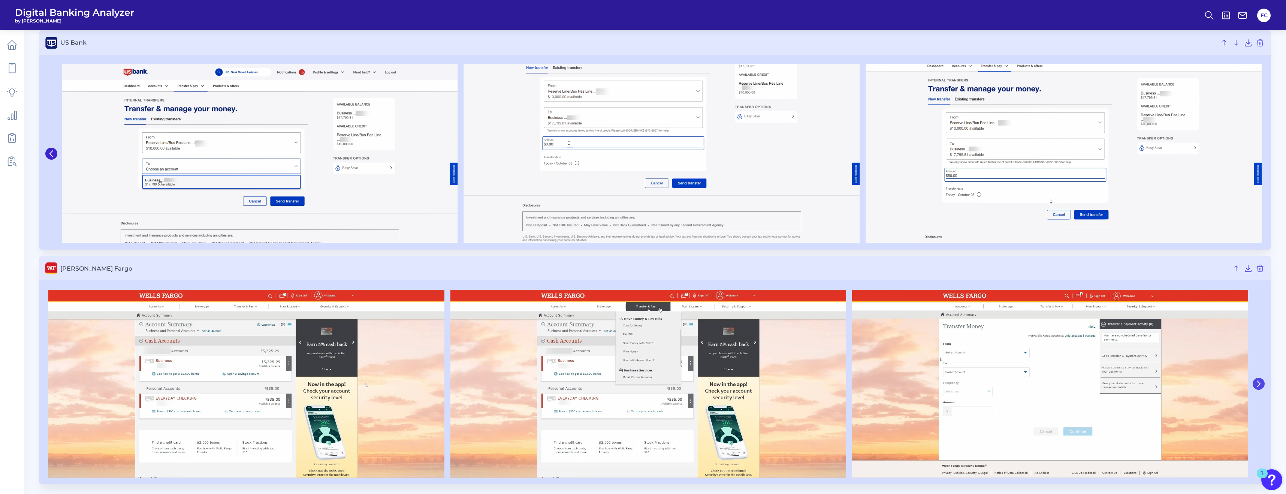
click at [560, 277] on button at bounding box center [1259, 384] width 12 height 12
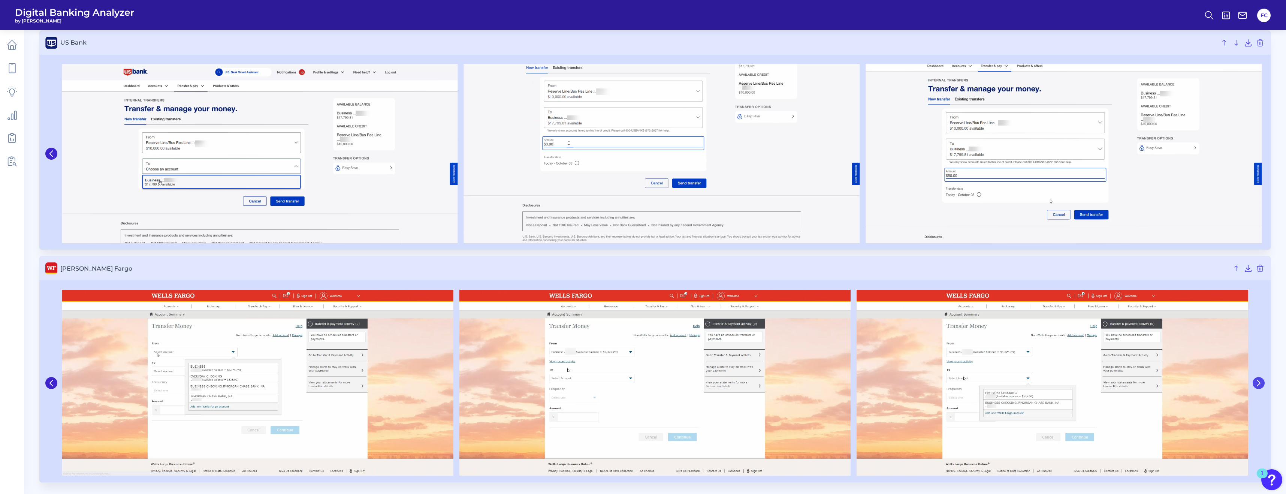
click at [560, 277] on button at bounding box center [1259, 383] width 12 height 12
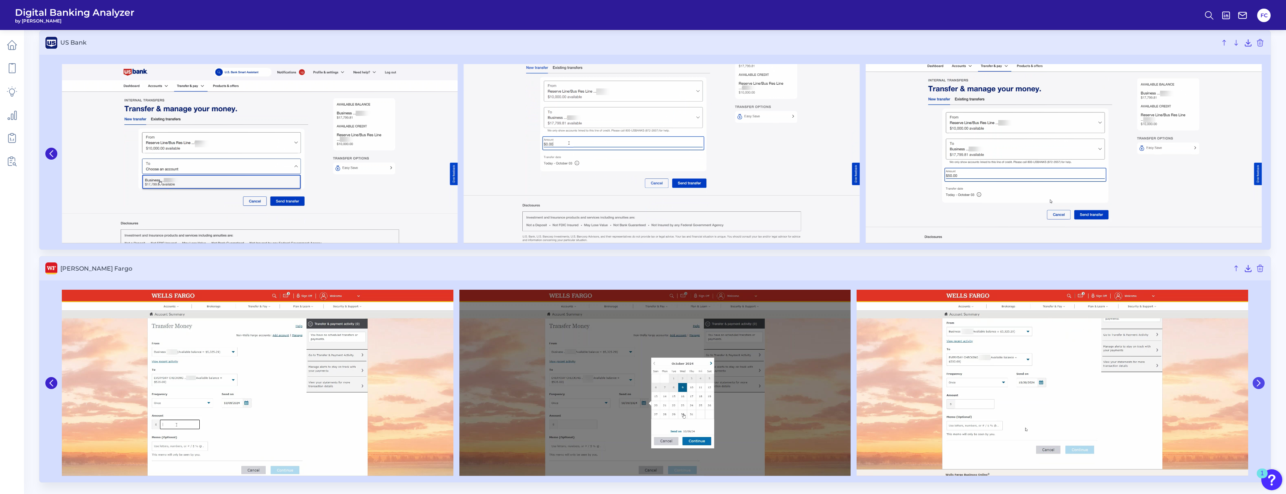
click at [560, 277] on button at bounding box center [1259, 383] width 12 height 12
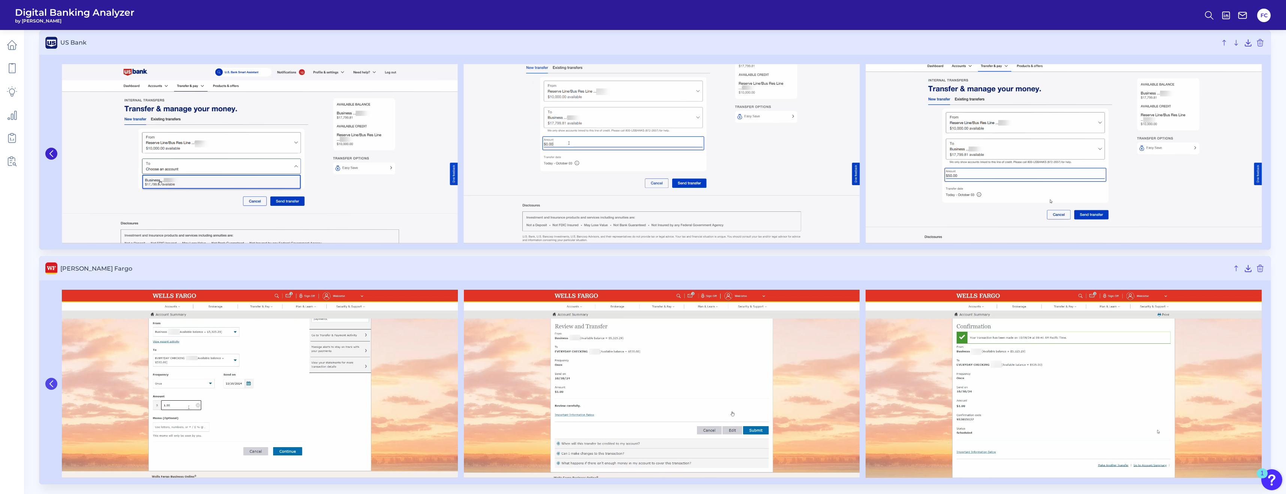
click at [48, 277] on icon at bounding box center [51, 383] width 7 height 7
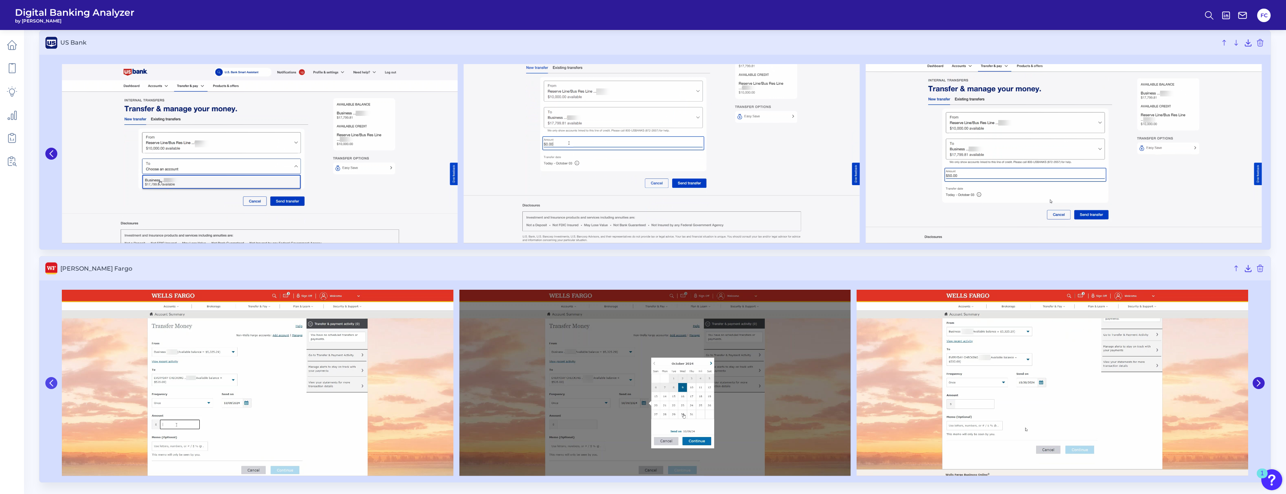
click at [48, 277] on button at bounding box center [51, 383] width 12 height 12
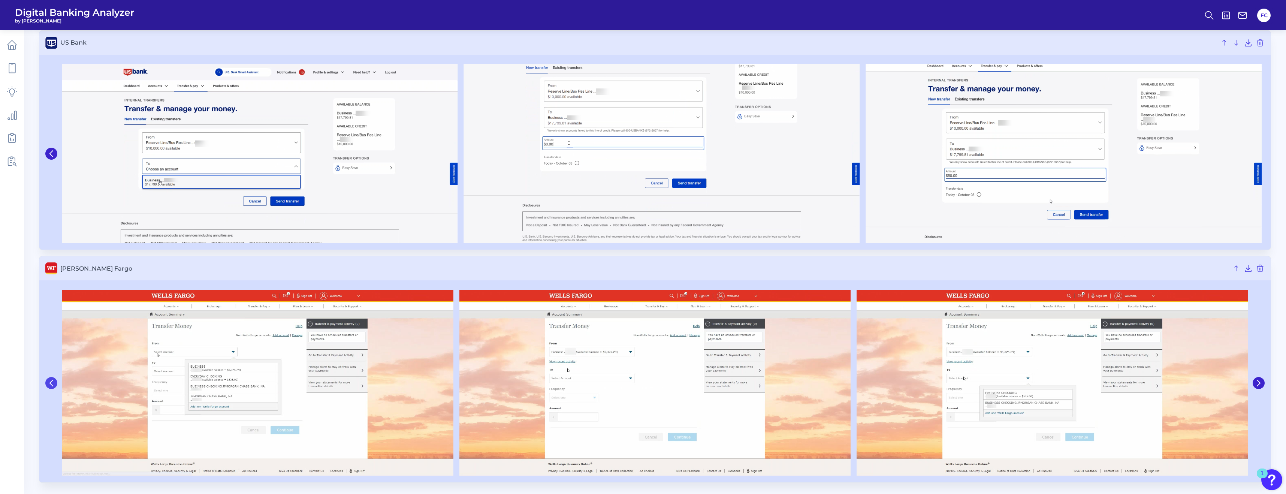
click at [50, 277] on icon at bounding box center [51, 383] width 3 height 6
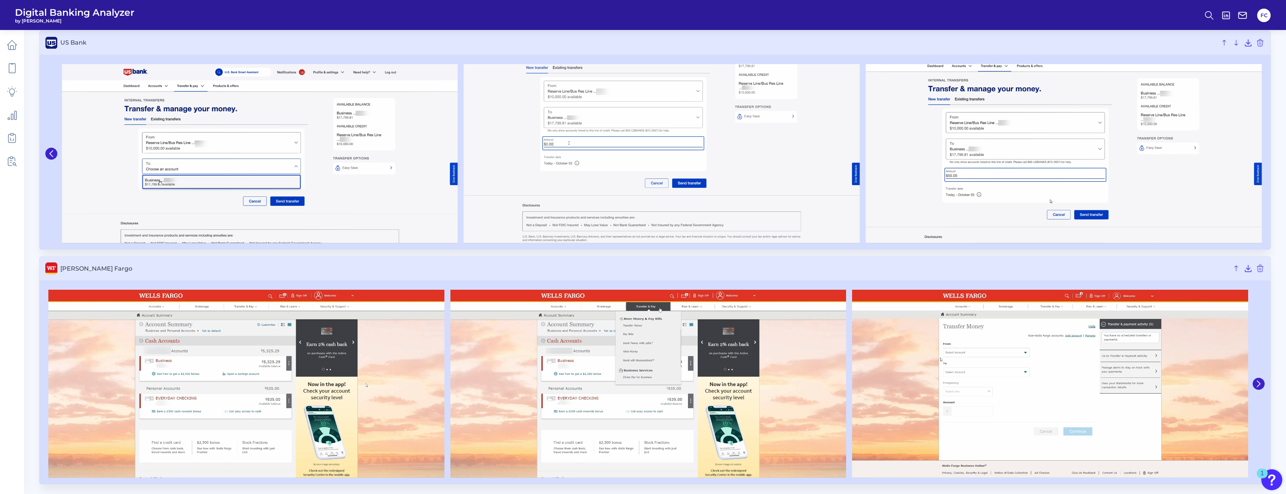
click at [50, 277] on img at bounding box center [246, 384] width 396 height 188
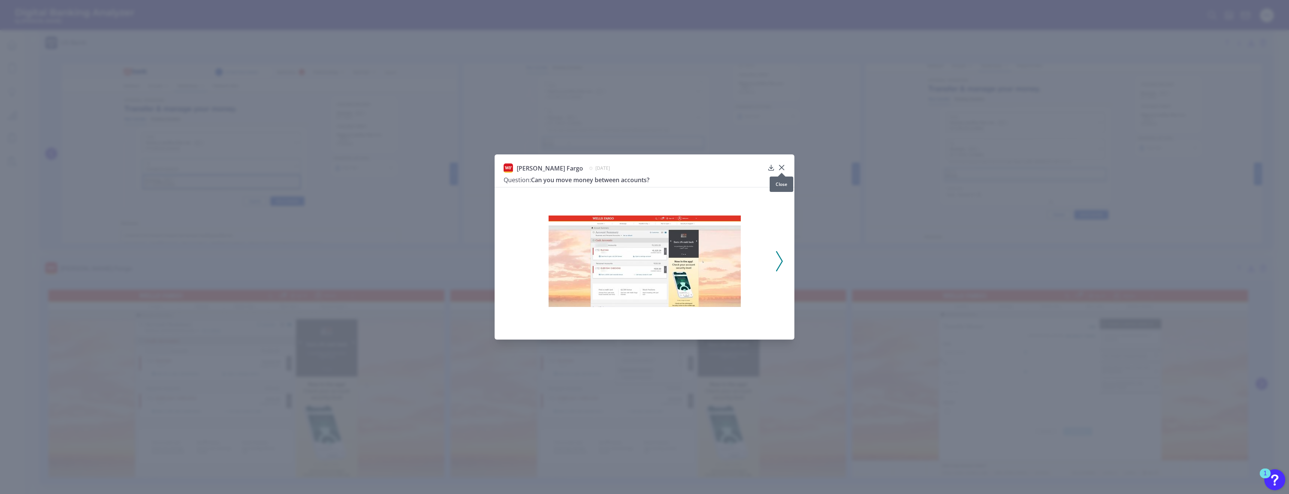
click at [560, 166] on icon at bounding box center [782, 167] width 4 height 4
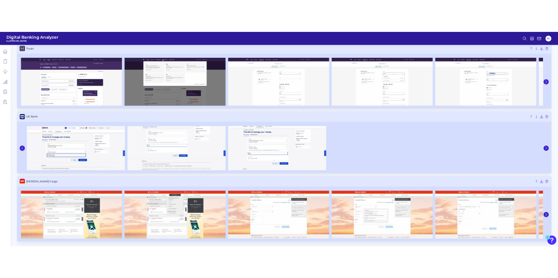
scroll to position [3260, 0]
